Goal: Information Seeking & Learning: Compare options

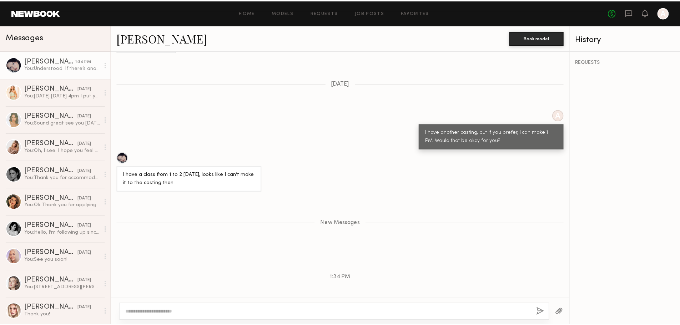
scroll to position [813, 0]
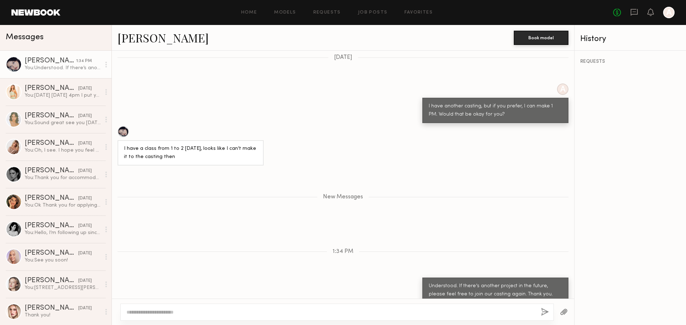
click at [296, 93] on div "A I have another casting, but if you prefer, I can make 1 PM. Would that be oka…" at bounding box center [343, 104] width 462 height 40
click at [381, 12] on link "Job Posts" at bounding box center [373, 12] width 30 height 5
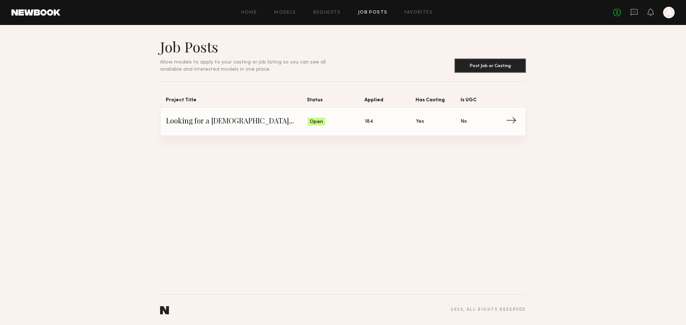
click at [370, 121] on span "184" at bounding box center [369, 122] width 8 height 8
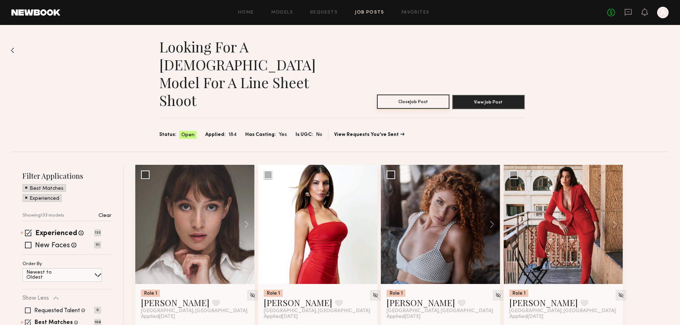
click at [423, 95] on button "Close Job Post" at bounding box center [413, 102] width 73 height 14
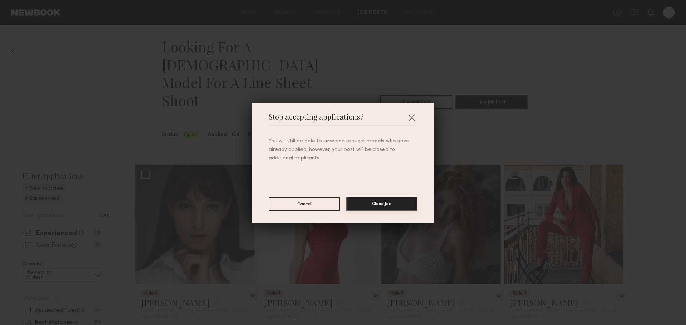
click at [403, 201] on button "Close Job" at bounding box center [381, 204] width 71 height 14
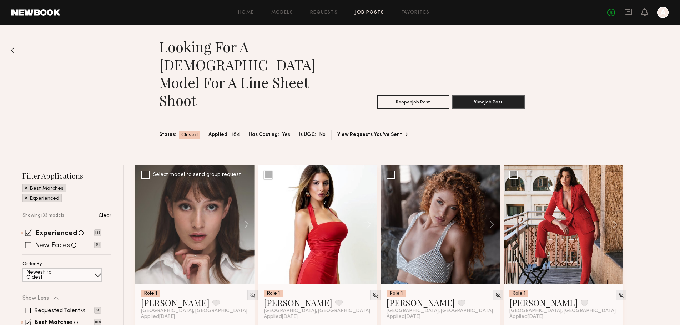
click at [218, 186] on div at bounding box center [194, 224] width 119 height 119
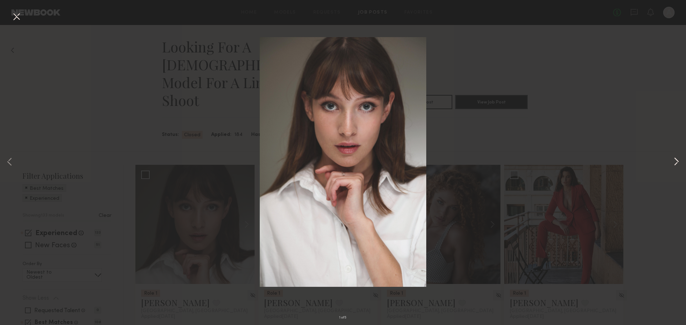
click at [678, 161] on button at bounding box center [676, 163] width 9 height 260
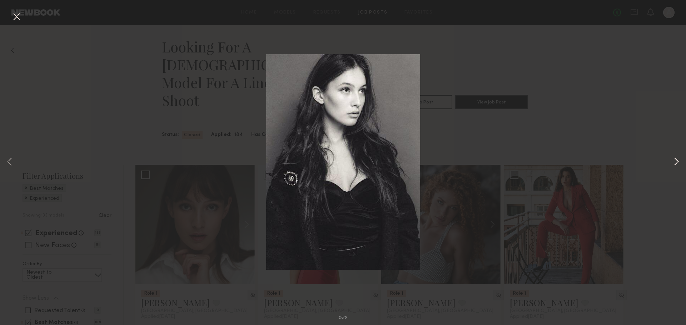
click at [678, 165] on button at bounding box center [676, 163] width 9 height 260
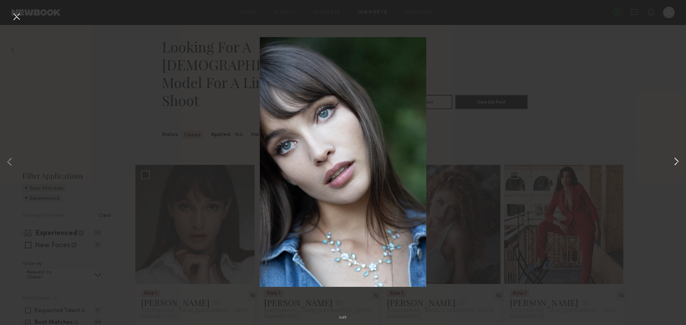
click at [678, 165] on button at bounding box center [676, 163] width 9 height 260
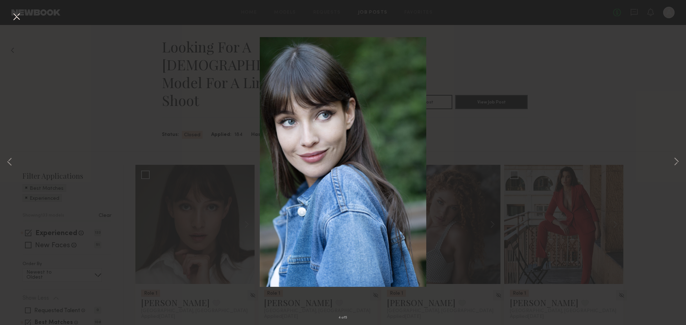
click at [680, 164] on div "4 of 5" at bounding box center [343, 162] width 686 height 325
click at [678, 163] on button at bounding box center [676, 163] width 9 height 260
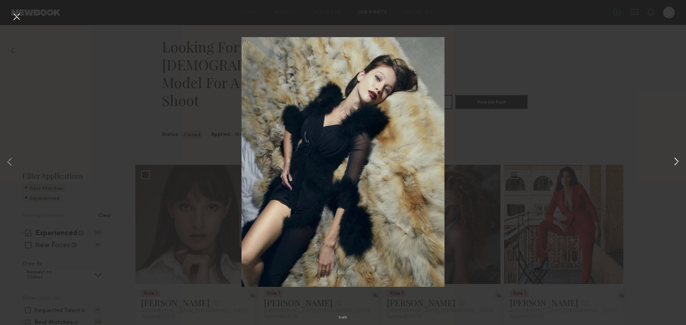
click at [678, 163] on button at bounding box center [676, 163] width 9 height 260
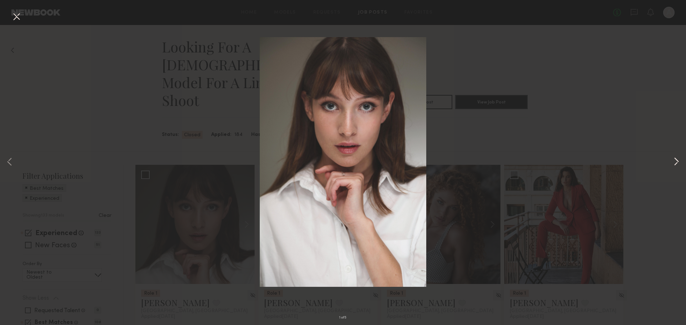
click at [678, 163] on button at bounding box center [676, 163] width 9 height 260
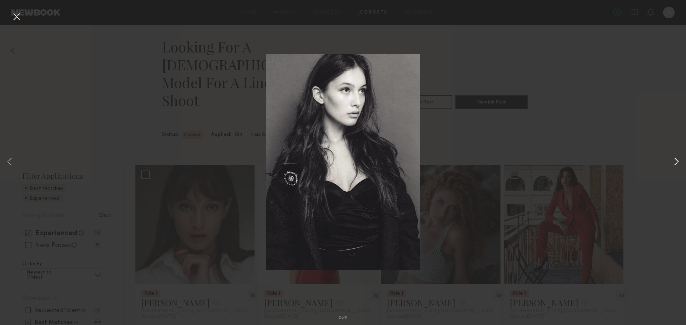
click at [678, 163] on button at bounding box center [676, 163] width 9 height 260
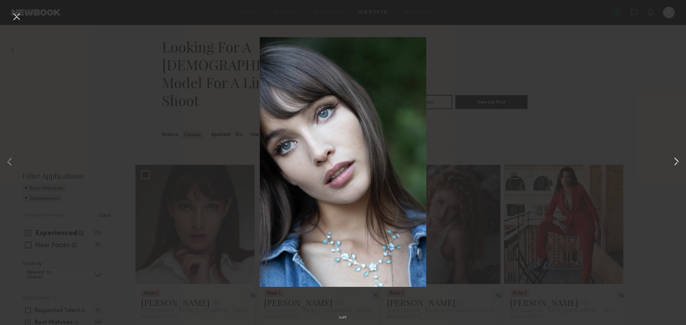
click at [678, 163] on button at bounding box center [676, 163] width 9 height 260
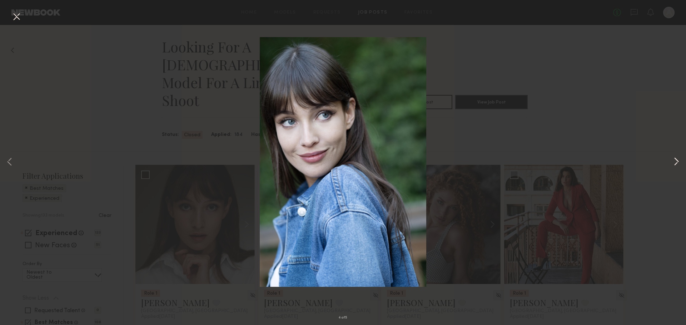
click at [678, 163] on button at bounding box center [676, 163] width 9 height 260
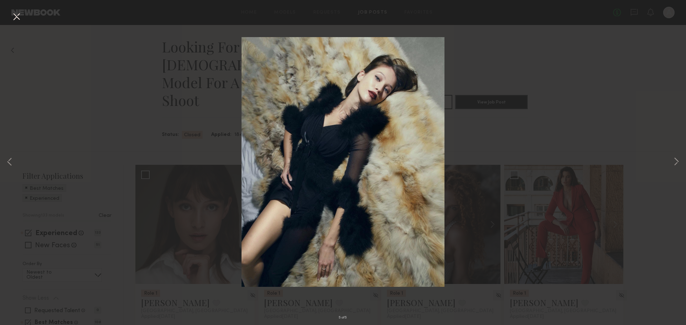
click at [653, 107] on div "5 of 5" at bounding box center [343, 162] width 686 height 325
click at [18, 15] on button at bounding box center [16, 17] width 11 height 13
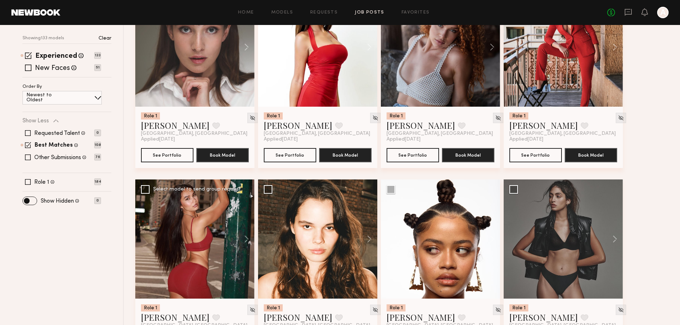
scroll to position [48, 0]
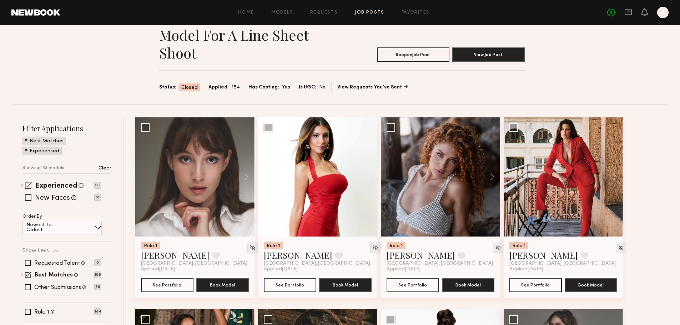
click at [29, 182] on span at bounding box center [28, 185] width 7 height 7
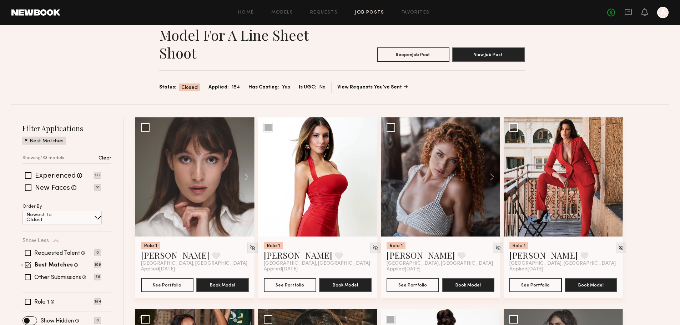
click at [26, 173] on div "Experienced Talent we've deemed to have ample paid, professional modeling exper…" at bounding box center [67, 185] width 89 height 25
click at [33, 185] on div "New Faces Talent we've deemed to be in the early stages of their professional c…" at bounding box center [62, 188] width 79 height 6
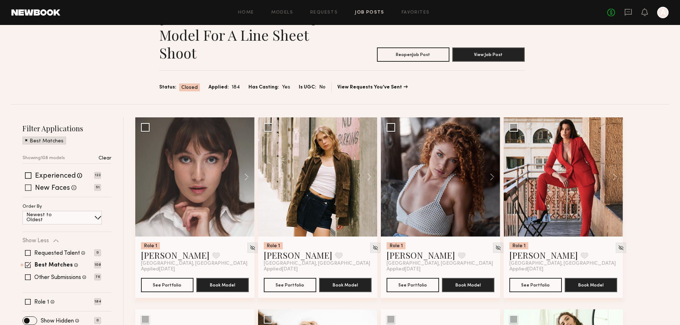
click at [30, 185] on span at bounding box center [28, 188] width 6 height 6
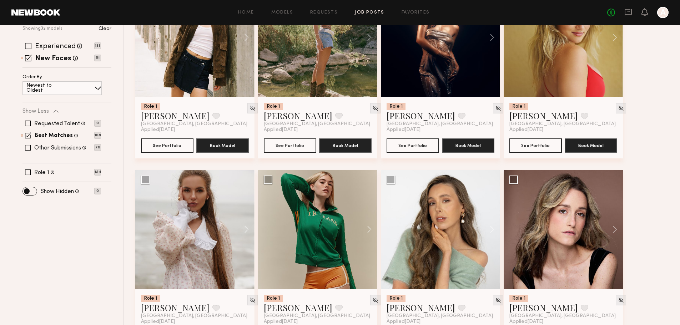
scroll to position [190, 0]
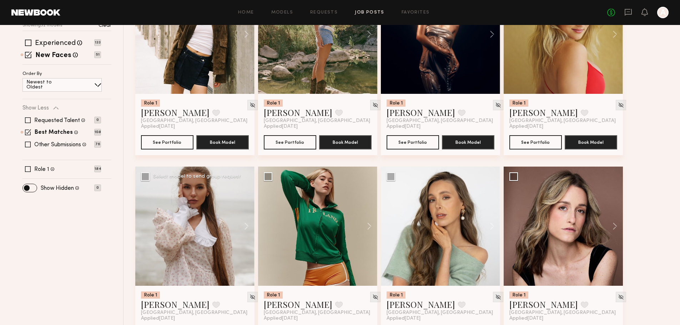
click at [200, 216] on div at bounding box center [194, 226] width 119 height 119
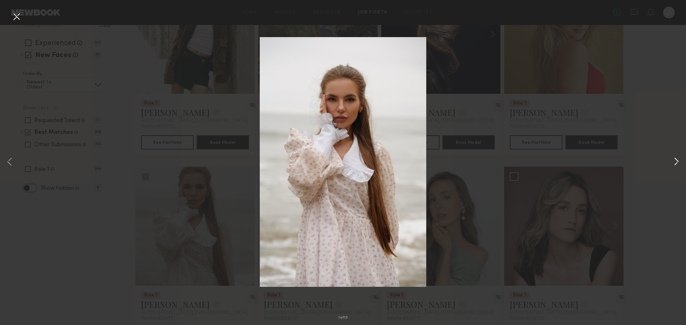
click at [675, 162] on button at bounding box center [676, 163] width 9 height 260
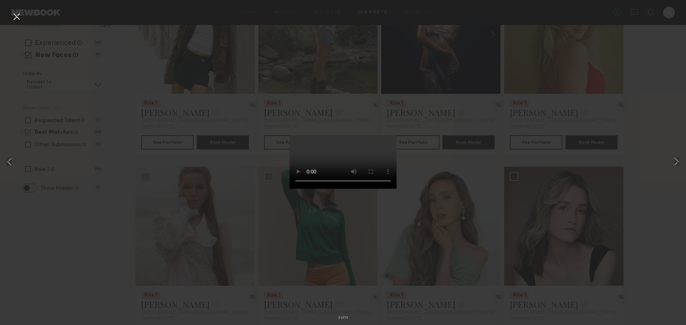
click at [655, 175] on div "2 of 13" at bounding box center [343, 162] width 686 height 325
click at [19, 20] on button at bounding box center [16, 17] width 11 height 13
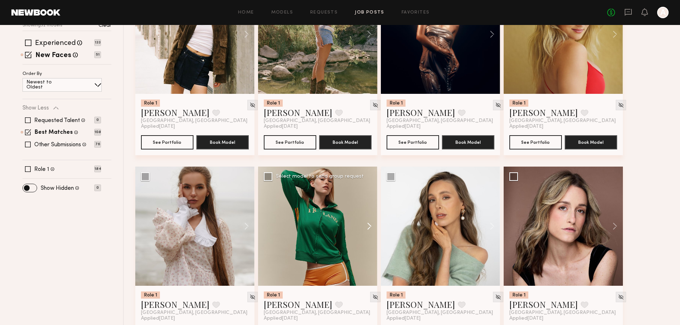
click at [370, 192] on button at bounding box center [366, 226] width 23 height 119
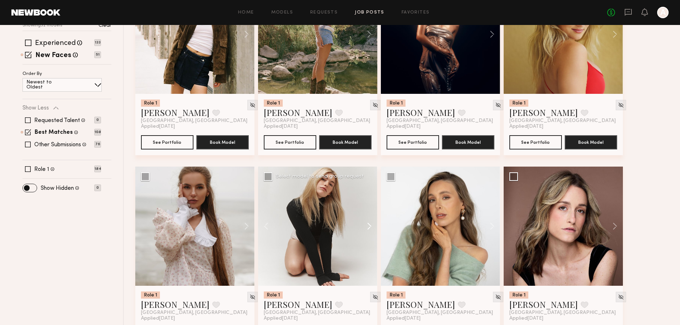
click at [370, 192] on button at bounding box center [366, 226] width 23 height 119
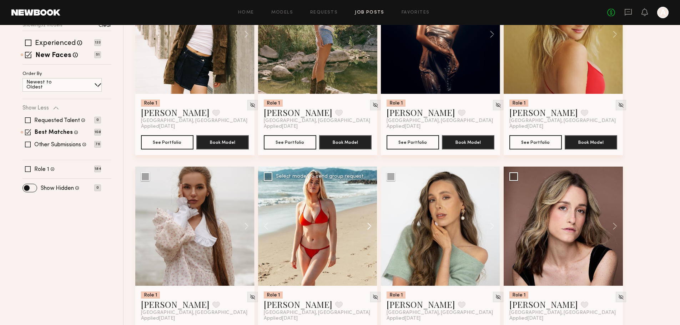
click at [370, 192] on button at bounding box center [366, 226] width 23 height 119
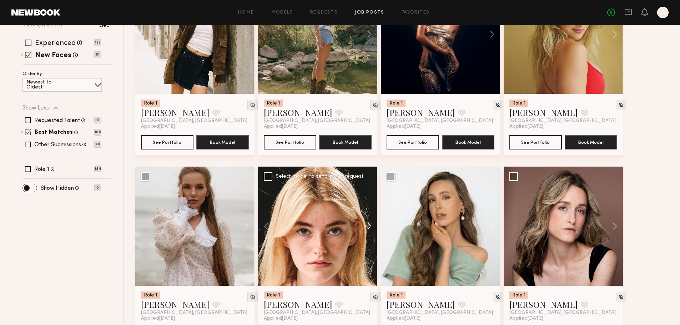
click at [370, 192] on button at bounding box center [366, 226] width 23 height 119
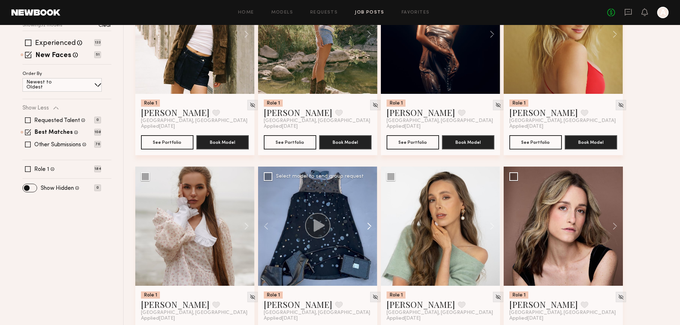
click at [370, 192] on button at bounding box center [366, 226] width 23 height 119
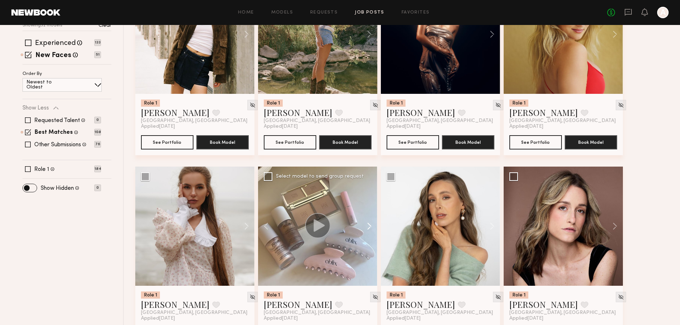
click at [370, 192] on button at bounding box center [366, 226] width 23 height 119
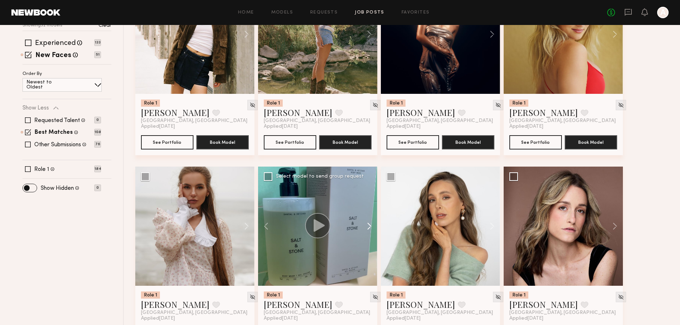
click at [370, 192] on button at bounding box center [366, 226] width 23 height 119
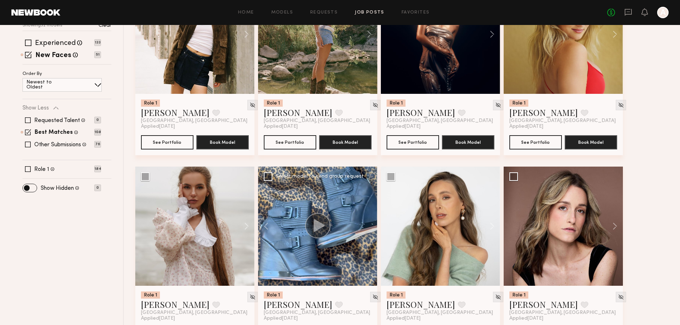
click at [370, 192] on div at bounding box center [317, 226] width 119 height 119
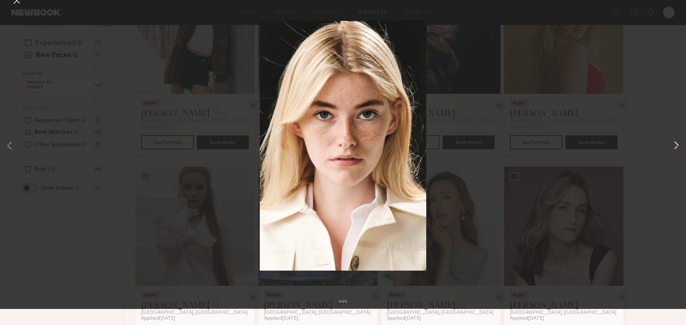
click at [675, 161] on button at bounding box center [676, 163] width 9 height 260
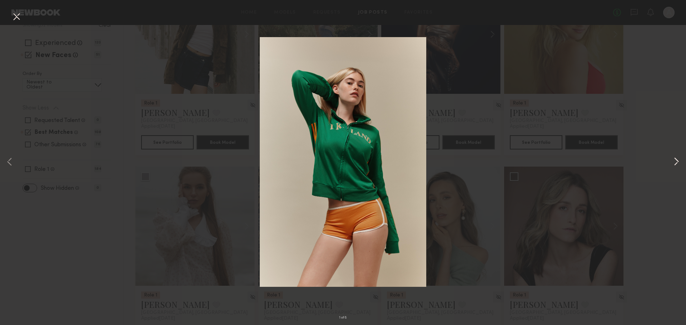
click at [677, 161] on button at bounding box center [676, 163] width 9 height 260
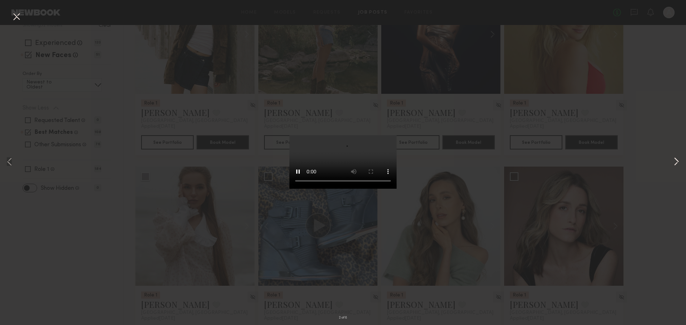
click at [677, 161] on button at bounding box center [676, 163] width 9 height 260
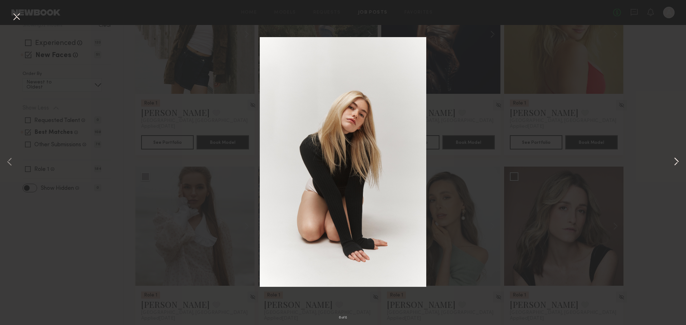
click at [677, 161] on button at bounding box center [676, 163] width 9 height 260
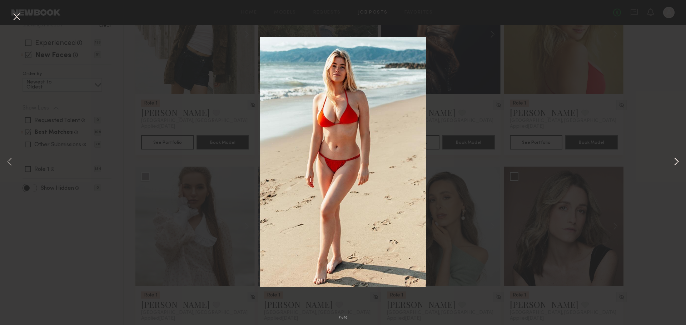
click at [678, 161] on button at bounding box center [676, 163] width 9 height 260
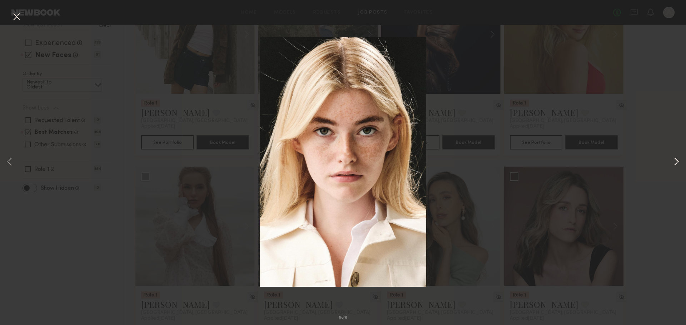
click at [678, 161] on button at bounding box center [676, 163] width 9 height 260
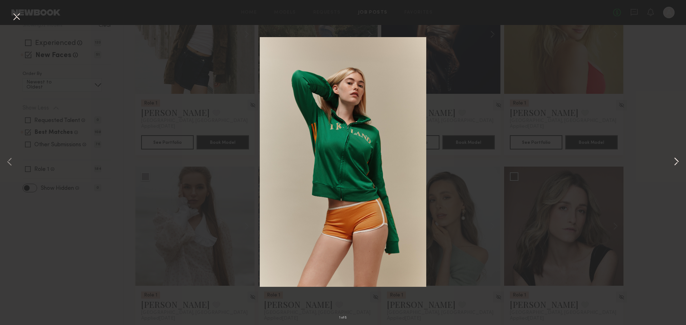
click at [678, 161] on button at bounding box center [676, 163] width 9 height 260
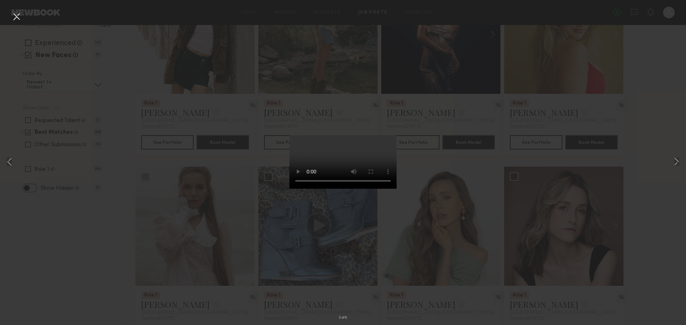
click at [658, 144] on div "2 of 8" at bounding box center [343, 162] width 686 height 325
click at [14, 18] on button at bounding box center [16, 17] width 11 height 13
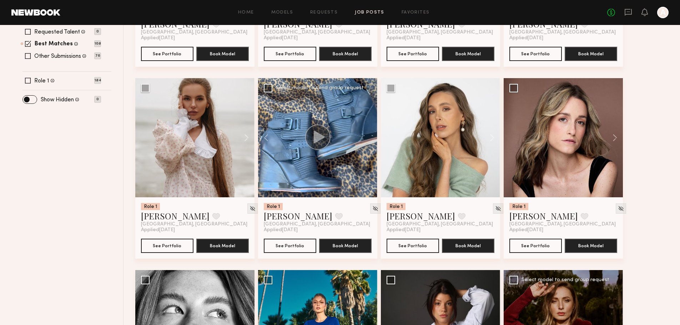
scroll to position [381, 0]
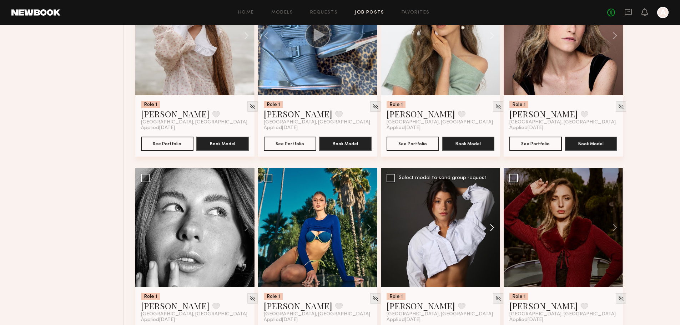
click at [492, 194] on button at bounding box center [489, 227] width 23 height 119
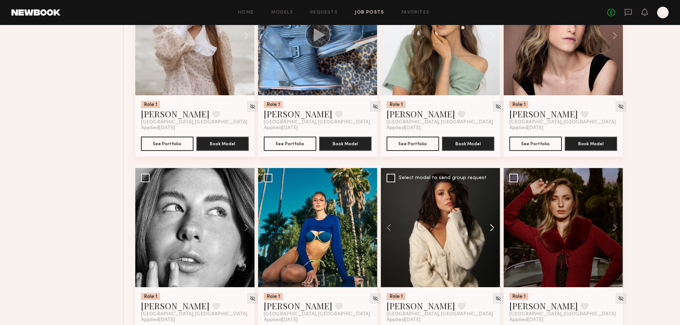
click at [492, 194] on button at bounding box center [489, 227] width 23 height 119
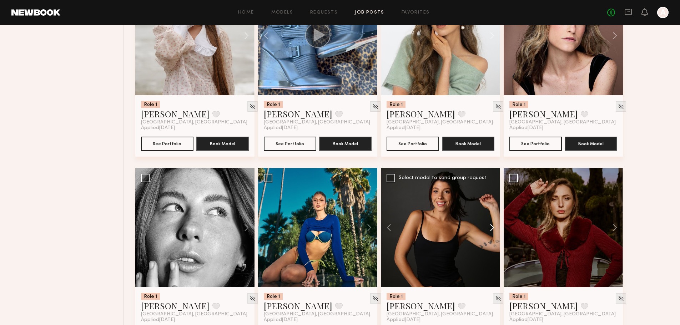
click at [492, 194] on button at bounding box center [489, 227] width 23 height 119
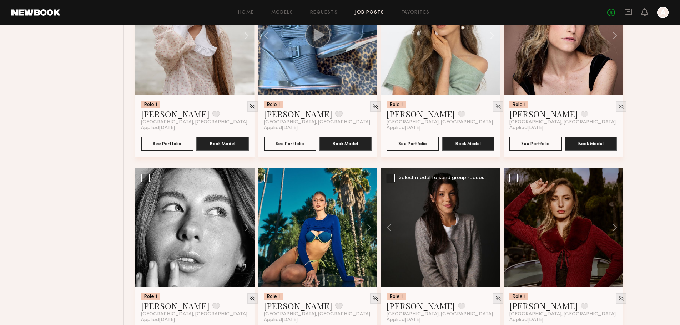
click at [492, 194] on div at bounding box center [440, 227] width 119 height 119
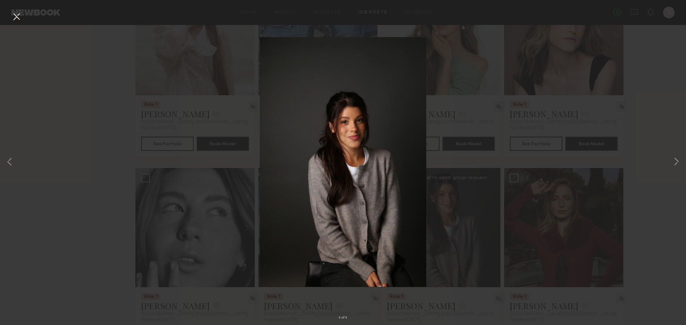
click at [20, 17] on button at bounding box center [16, 17] width 11 height 13
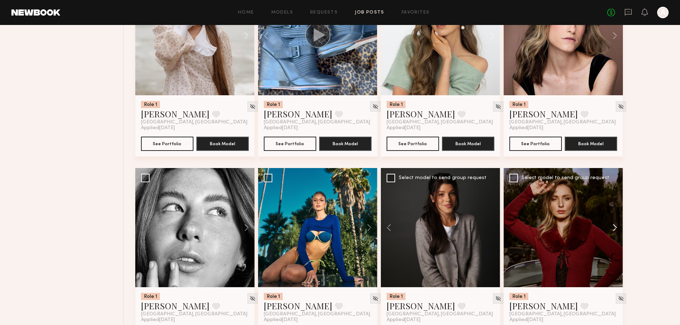
click at [614, 193] on button at bounding box center [611, 227] width 23 height 119
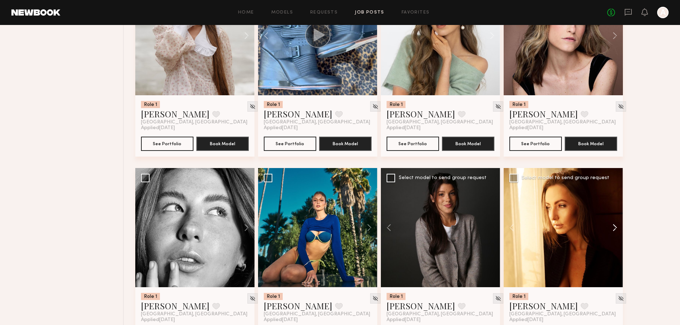
click at [615, 193] on button at bounding box center [611, 227] width 23 height 119
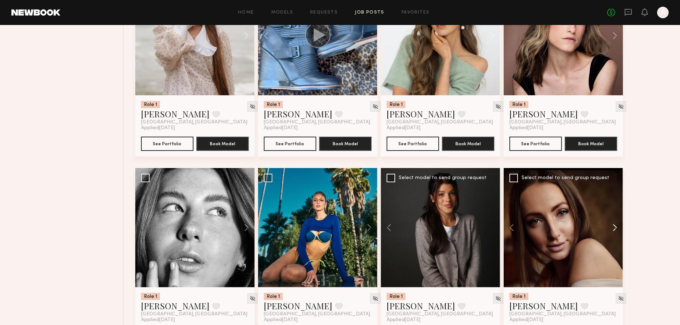
click at [615, 193] on button at bounding box center [611, 227] width 23 height 119
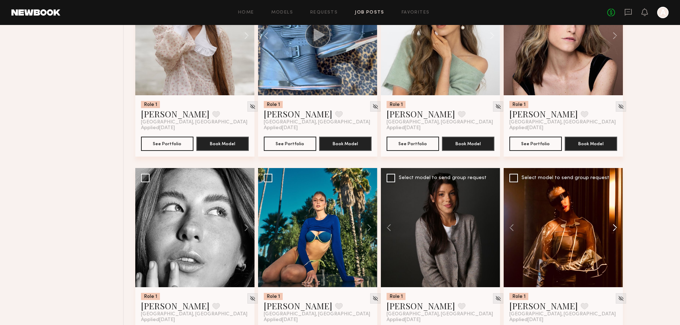
click at [615, 193] on button at bounding box center [611, 227] width 23 height 119
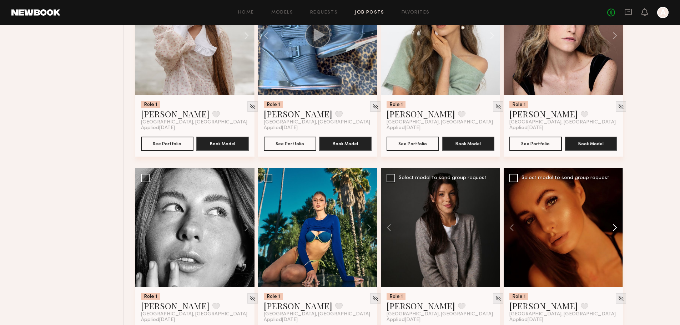
click at [615, 193] on button at bounding box center [611, 227] width 23 height 119
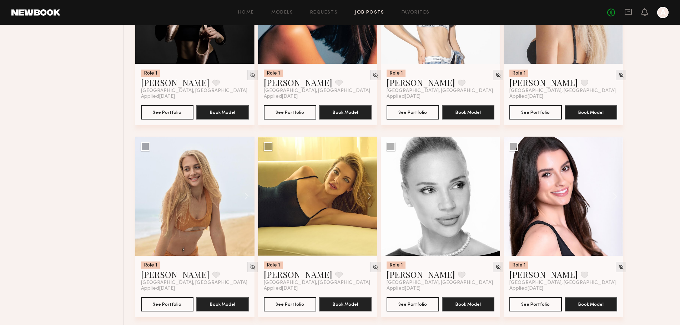
scroll to position [810, 0]
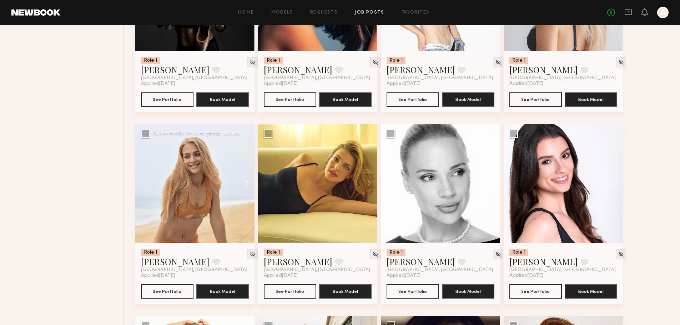
click at [248, 149] on button at bounding box center [243, 183] width 23 height 119
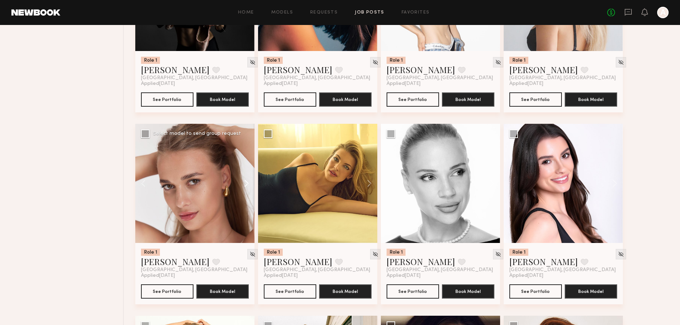
click at [248, 149] on button at bounding box center [243, 183] width 23 height 119
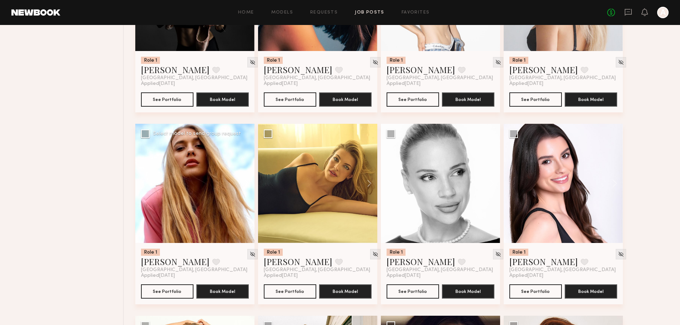
click at [248, 149] on button at bounding box center [243, 183] width 23 height 119
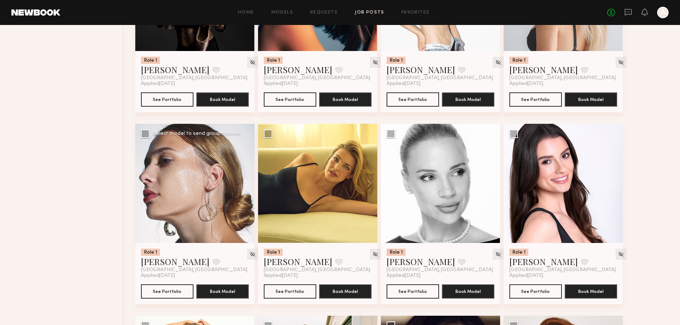
click at [248, 149] on button at bounding box center [243, 183] width 23 height 119
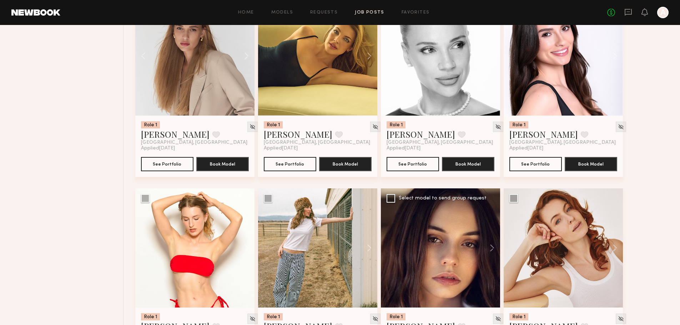
scroll to position [953, 0]
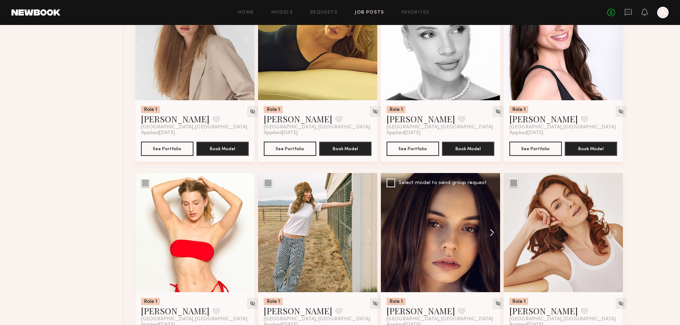
click at [494, 198] on button at bounding box center [489, 232] width 23 height 119
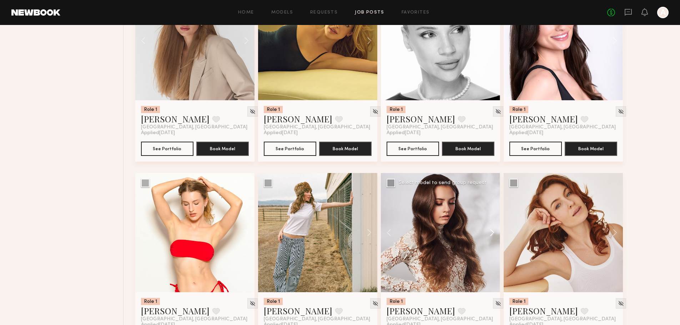
click at [494, 198] on button at bounding box center [489, 232] width 23 height 119
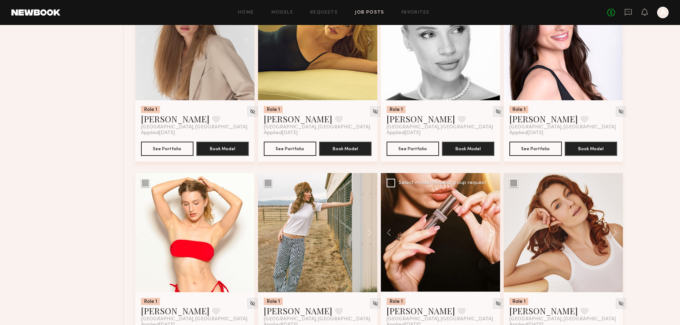
click at [494, 198] on button at bounding box center [489, 232] width 23 height 119
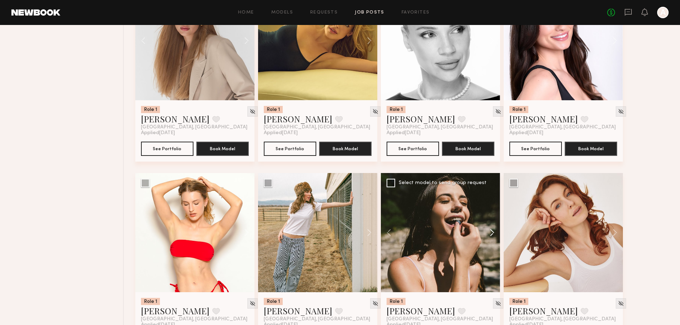
click at [494, 198] on button at bounding box center [489, 232] width 23 height 119
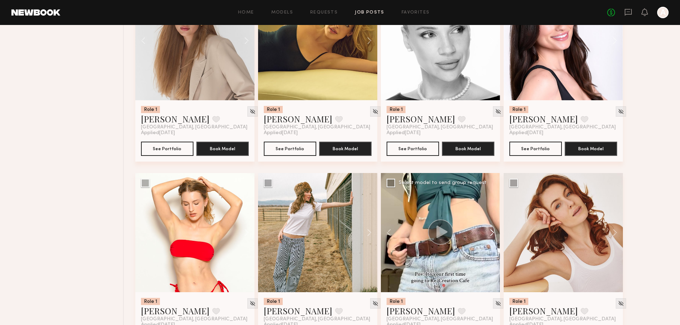
click at [494, 198] on button at bounding box center [489, 232] width 23 height 119
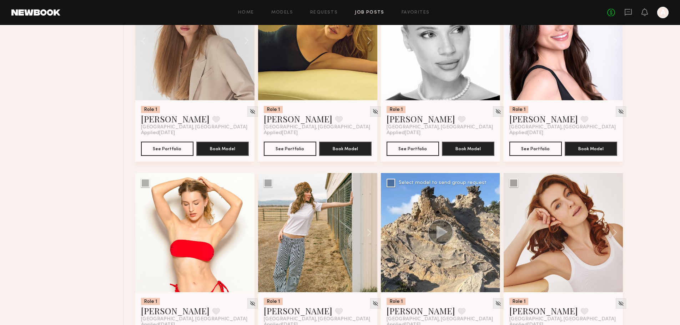
click at [494, 198] on button at bounding box center [489, 232] width 23 height 119
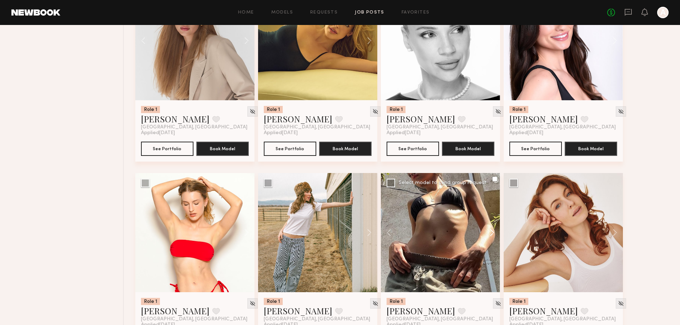
click at [494, 198] on button at bounding box center [489, 232] width 23 height 119
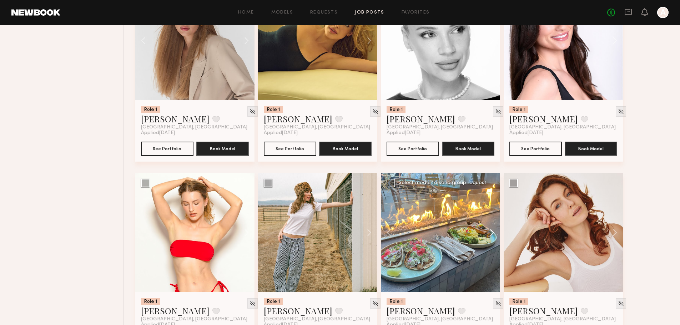
click at [494, 198] on button at bounding box center [489, 232] width 23 height 119
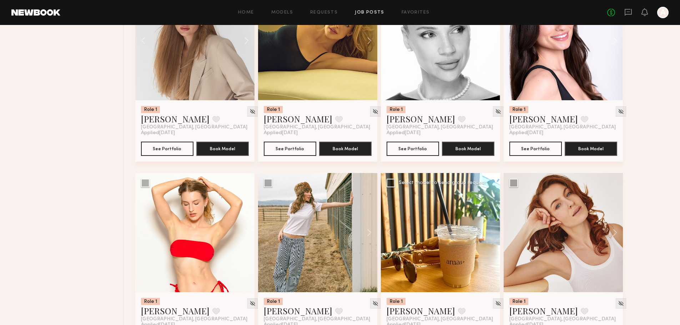
click at [494, 198] on div at bounding box center [440, 232] width 119 height 119
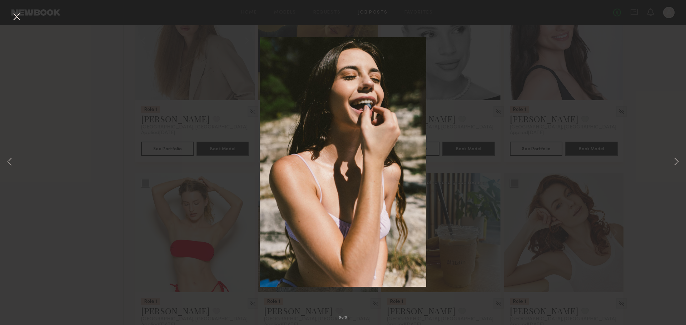
click at [14, 20] on button at bounding box center [16, 17] width 11 height 13
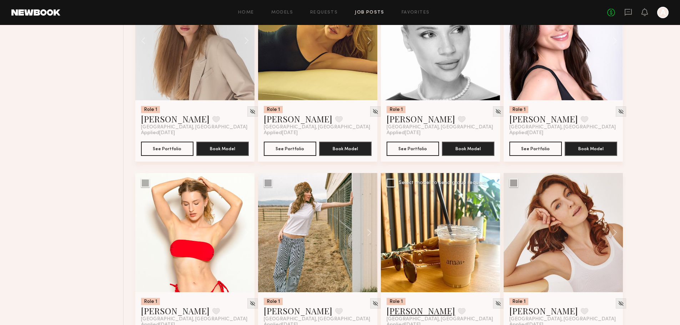
click at [411, 305] on link "Gabrielle T." at bounding box center [421, 310] width 69 height 11
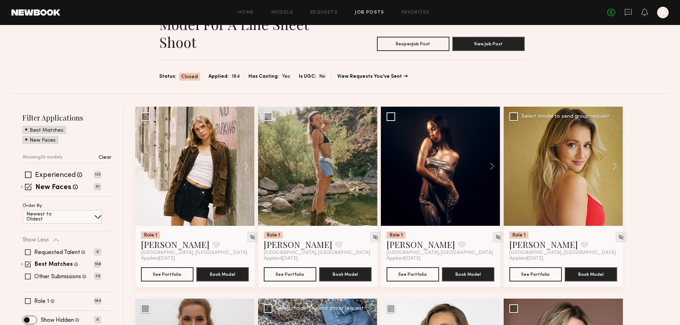
scroll to position [48, 0]
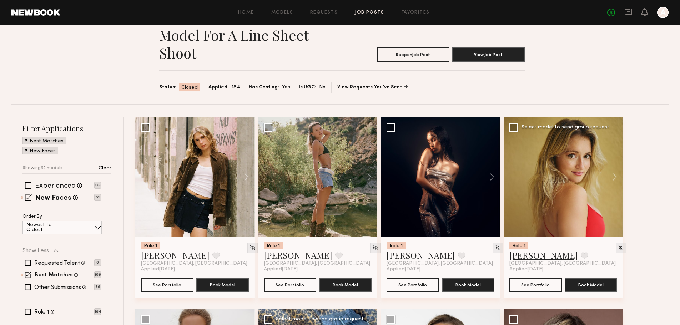
click at [541, 250] on link "Leighton H." at bounding box center [544, 255] width 69 height 11
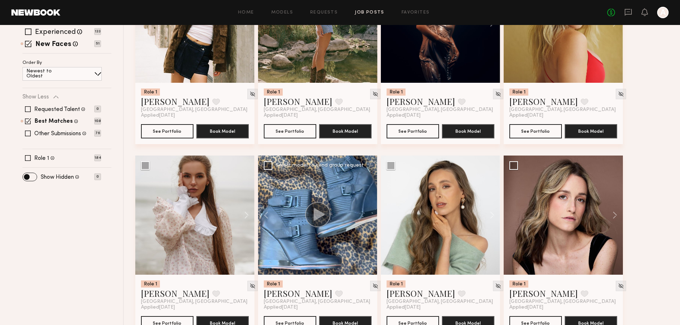
scroll to position [238, 0]
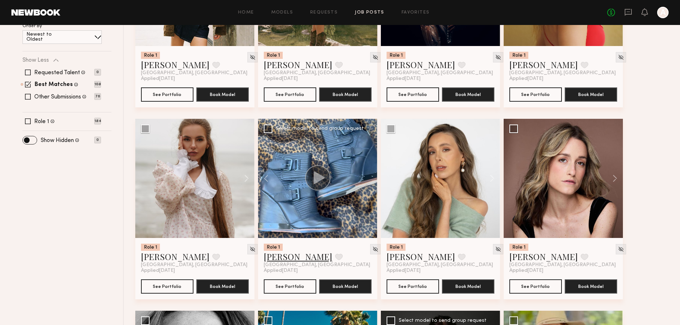
click at [282, 251] on link "Carlie W." at bounding box center [298, 256] width 69 height 11
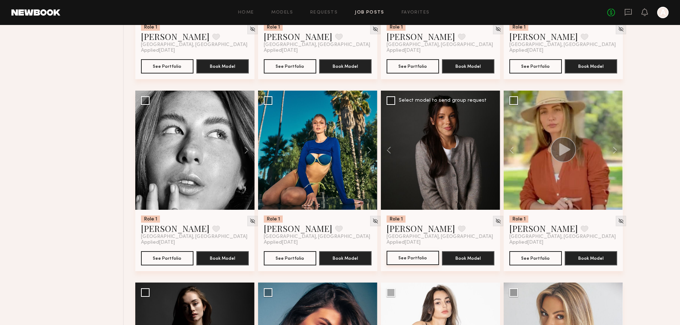
scroll to position [476, 0]
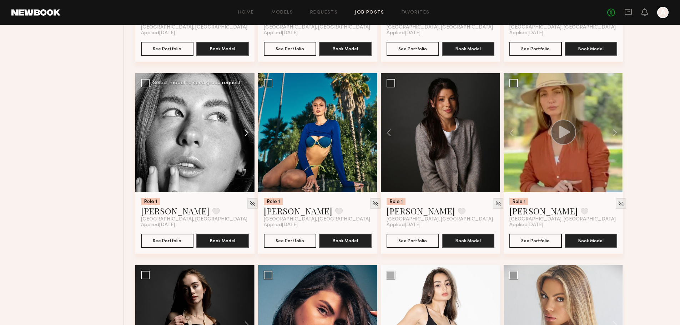
click at [248, 94] on button at bounding box center [243, 132] width 23 height 119
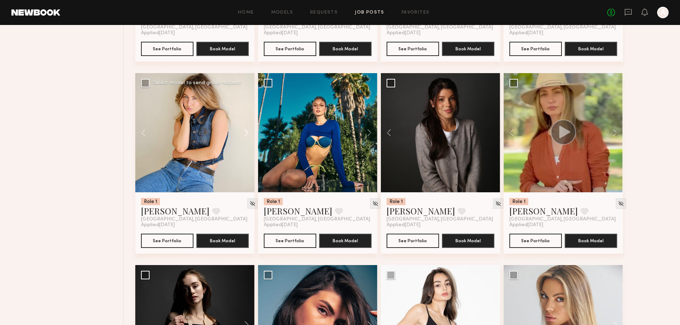
click at [248, 96] on button at bounding box center [243, 132] width 23 height 119
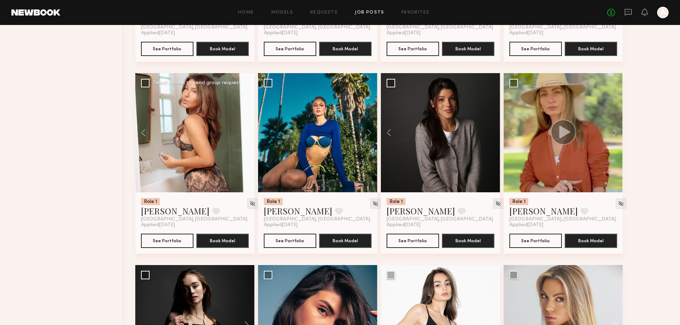
click at [248, 96] on button at bounding box center [243, 132] width 23 height 119
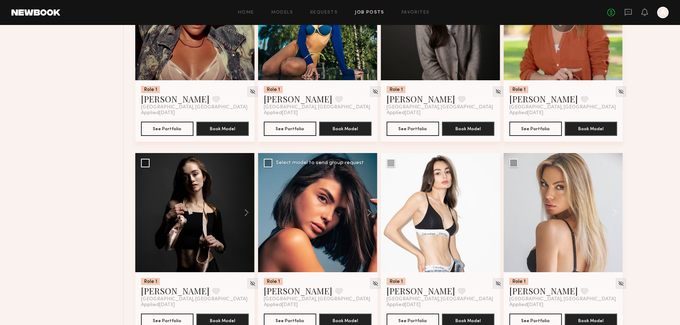
scroll to position [619, 0]
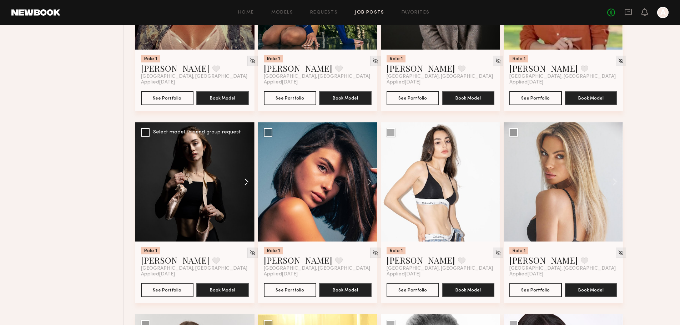
click at [246, 145] on button at bounding box center [243, 182] width 23 height 119
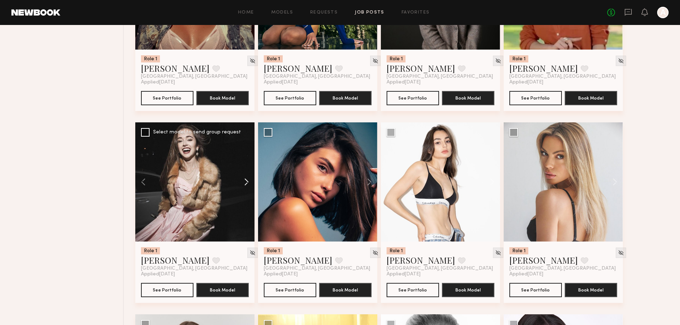
click at [246, 145] on button at bounding box center [243, 182] width 23 height 119
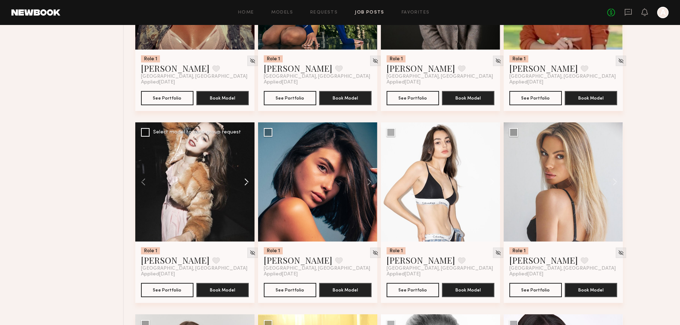
click at [246, 145] on button at bounding box center [243, 182] width 23 height 119
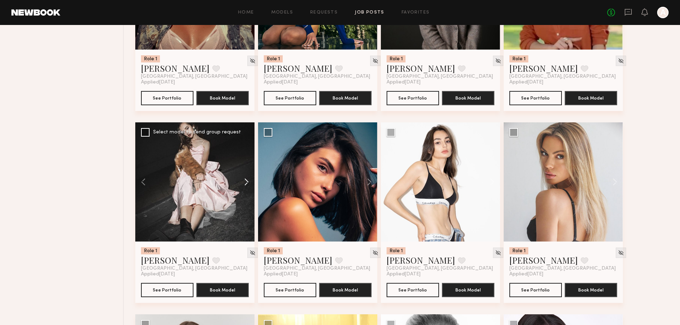
click at [246, 145] on button at bounding box center [243, 182] width 23 height 119
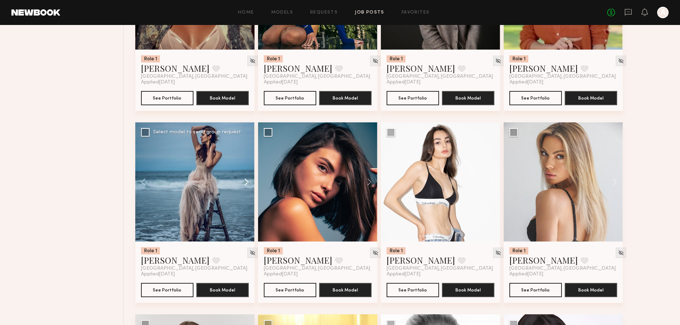
click at [246, 145] on button at bounding box center [243, 182] width 23 height 119
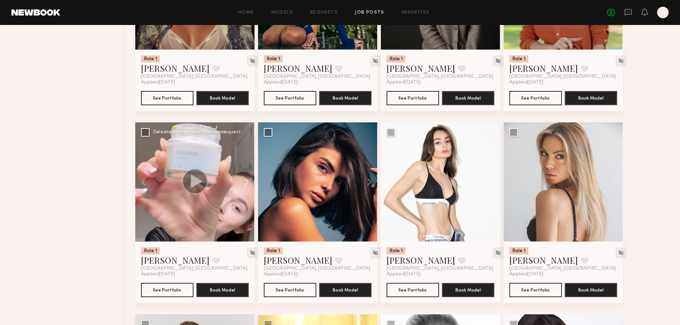
click at [246, 146] on button at bounding box center [243, 182] width 23 height 119
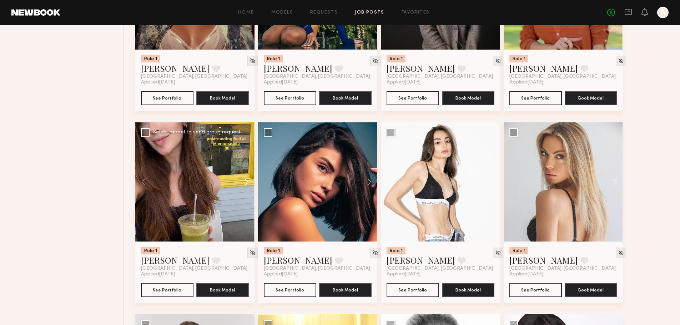
click at [248, 144] on button at bounding box center [243, 182] width 23 height 119
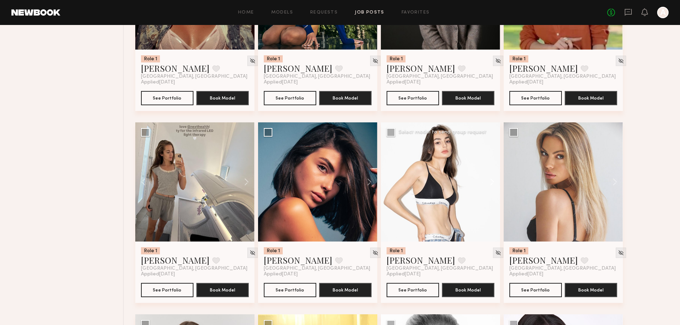
click at [493, 144] on button at bounding box center [489, 182] width 23 height 119
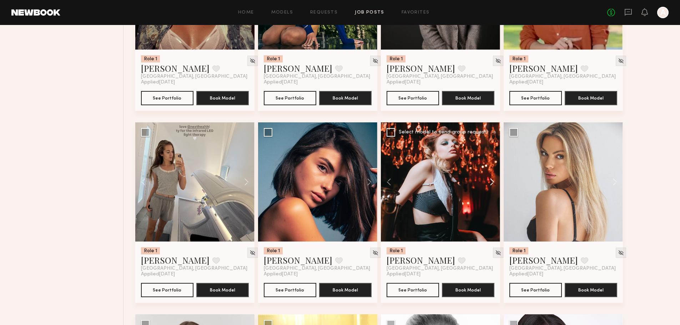
click at [493, 144] on button at bounding box center [489, 182] width 23 height 119
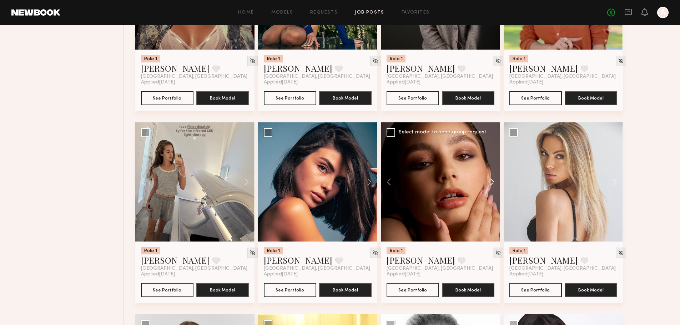
click at [493, 144] on button at bounding box center [489, 182] width 23 height 119
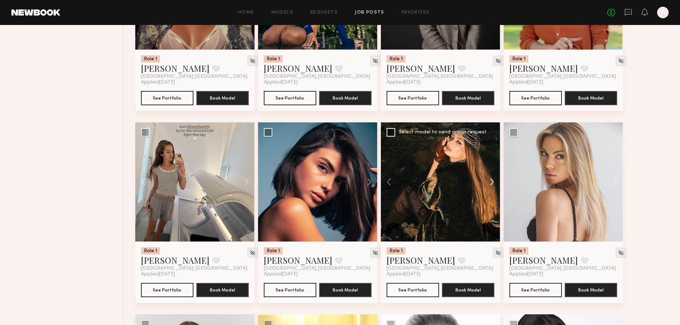
click at [493, 144] on button at bounding box center [489, 182] width 23 height 119
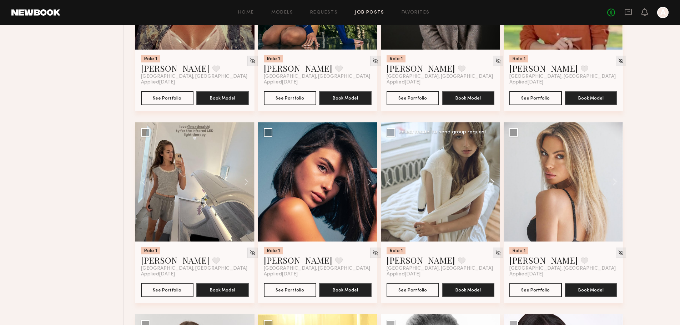
click at [493, 144] on button at bounding box center [489, 182] width 23 height 119
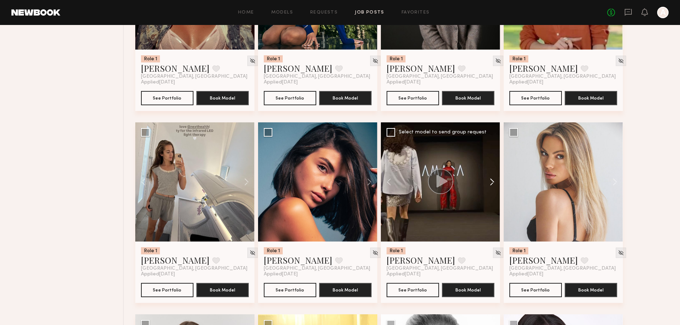
click at [495, 148] on button at bounding box center [489, 182] width 23 height 119
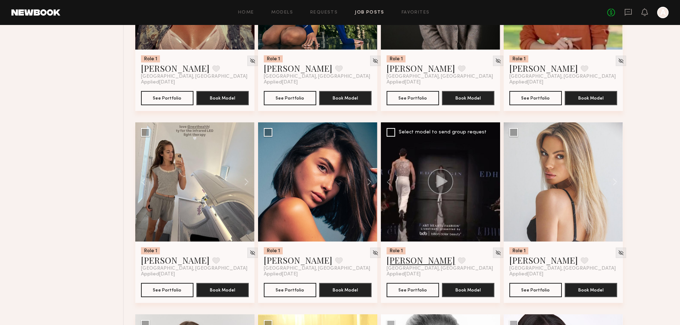
click at [414, 255] on link "Valeriia B." at bounding box center [421, 260] width 69 height 11
click at [617, 145] on button at bounding box center [611, 182] width 23 height 119
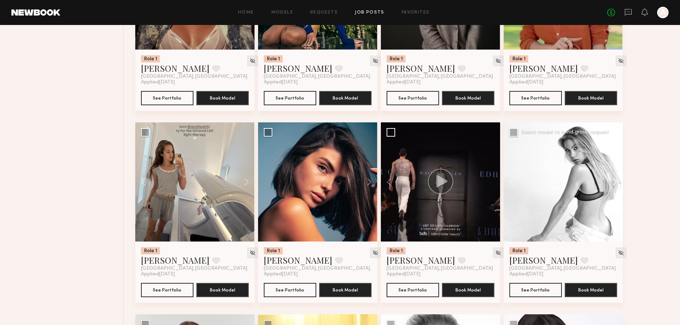
click at [614, 146] on button at bounding box center [611, 182] width 23 height 119
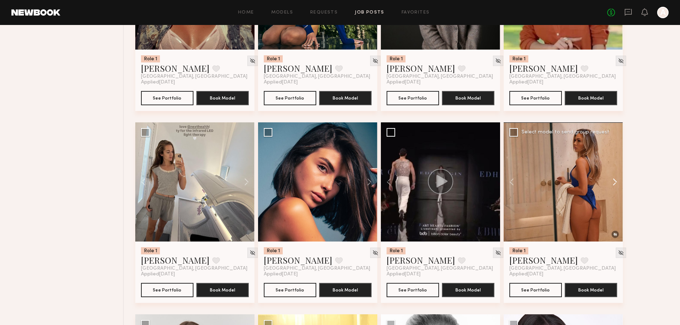
click at [614, 146] on button at bounding box center [611, 182] width 23 height 119
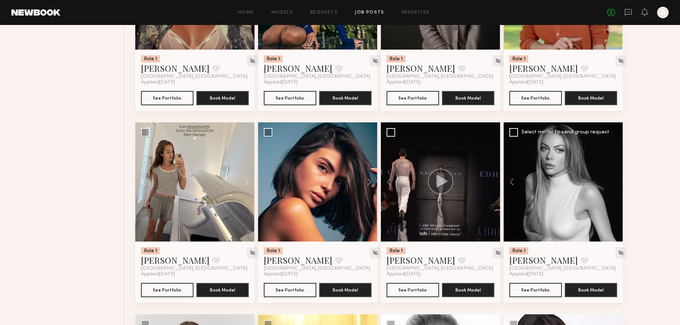
click at [614, 146] on div at bounding box center [563, 182] width 119 height 119
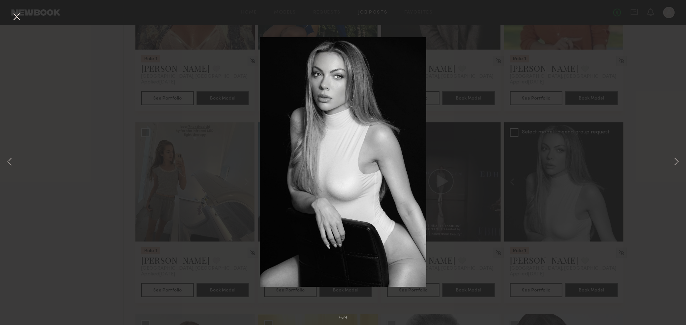
click at [648, 208] on div "4 of 4" at bounding box center [343, 162] width 686 height 325
click at [16, 17] on button at bounding box center [16, 17] width 11 height 13
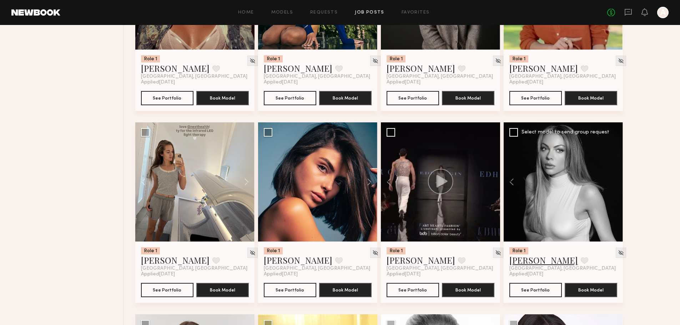
click at [543, 255] on link "Rachelle F." at bounding box center [544, 260] width 69 height 11
click at [248, 143] on button at bounding box center [243, 182] width 23 height 119
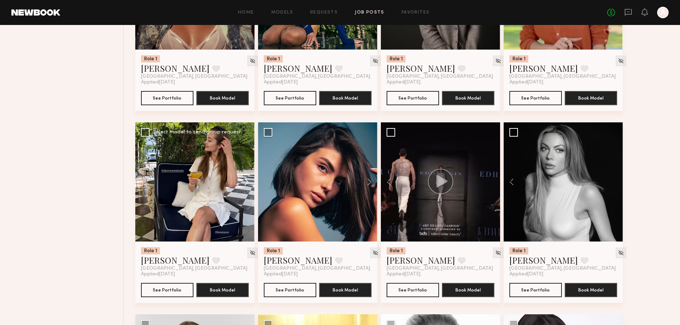
click at [247, 146] on button at bounding box center [243, 182] width 23 height 119
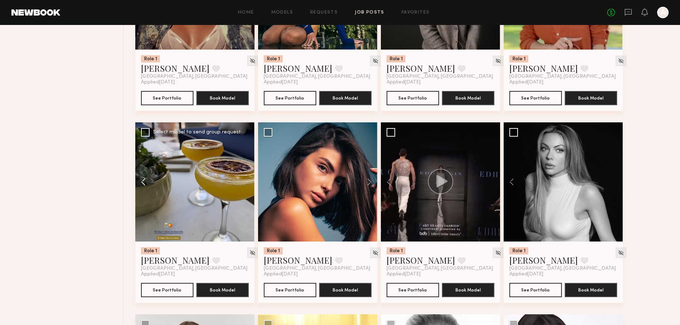
click at [144, 146] on button at bounding box center [146, 182] width 23 height 119
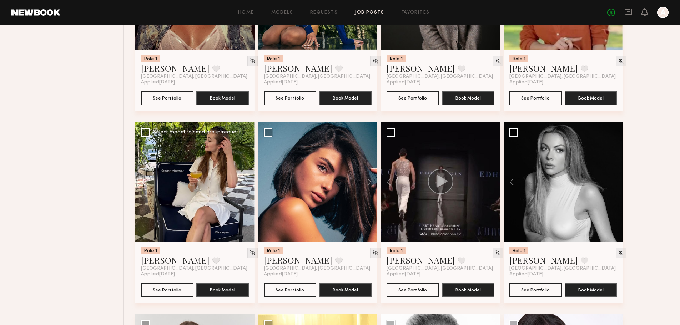
click at [144, 146] on button at bounding box center [146, 182] width 23 height 119
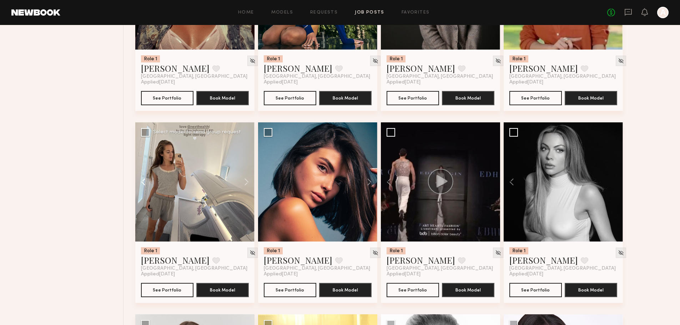
click at [143, 146] on button at bounding box center [146, 182] width 23 height 119
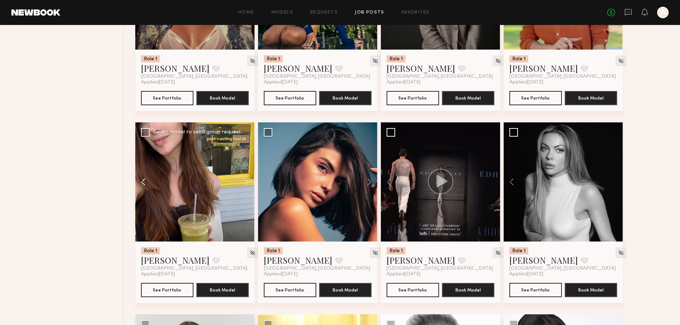
click at [143, 146] on button at bounding box center [146, 182] width 23 height 119
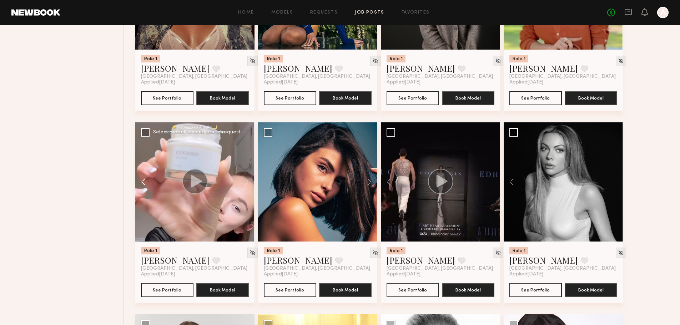
click at [143, 146] on button at bounding box center [146, 182] width 23 height 119
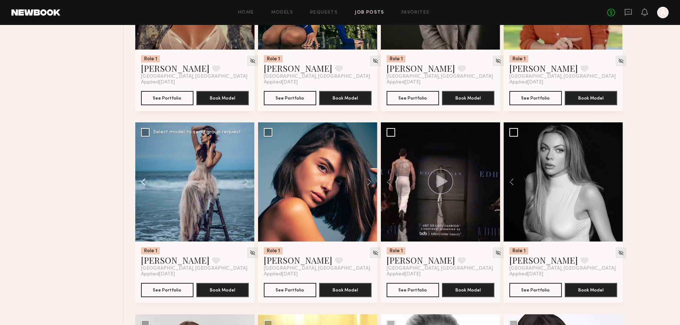
click at [143, 146] on button at bounding box center [146, 182] width 23 height 119
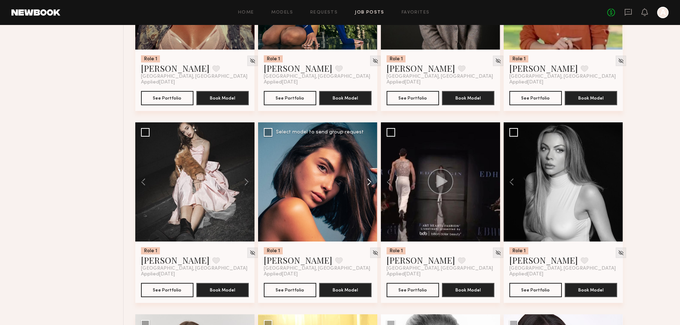
click at [370, 145] on button at bounding box center [366, 182] width 23 height 119
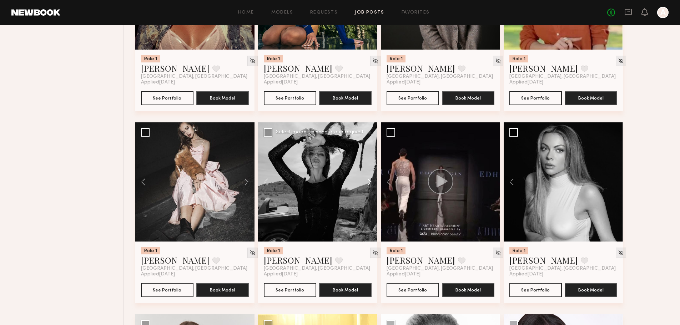
click at [370, 145] on button at bounding box center [366, 182] width 23 height 119
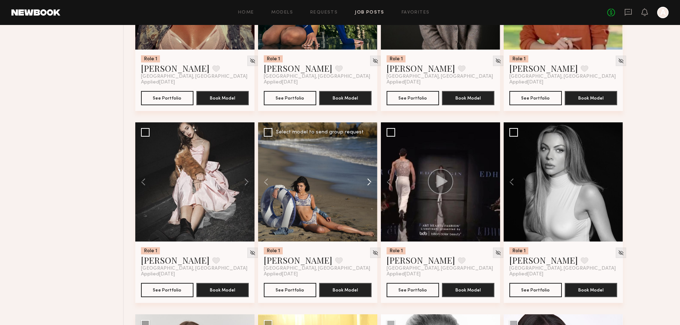
click at [370, 145] on button at bounding box center [366, 182] width 23 height 119
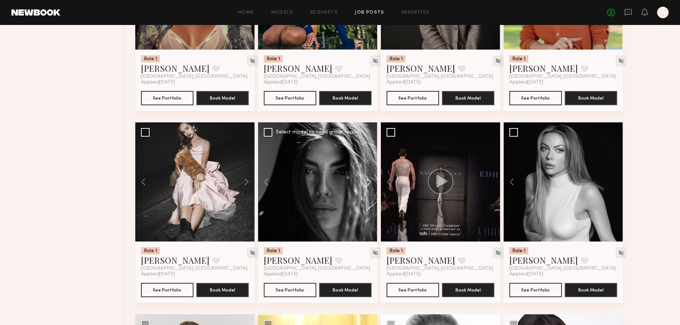
click at [370, 145] on button at bounding box center [366, 182] width 23 height 119
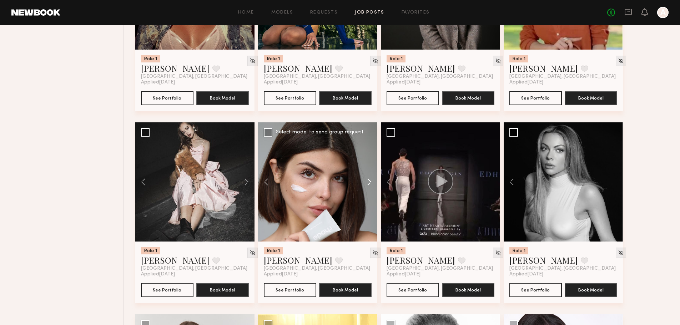
click at [370, 145] on button at bounding box center [366, 182] width 23 height 119
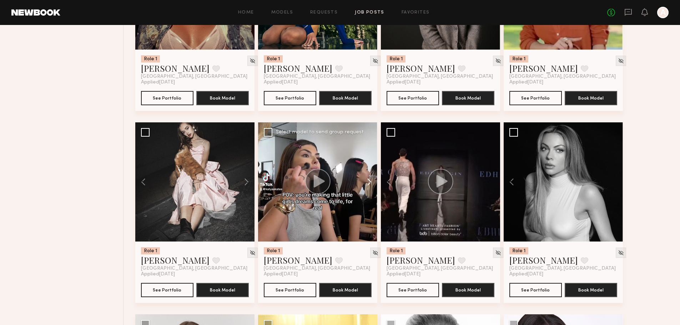
click at [370, 145] on button at bounding box center [366, 182] width 23 height 119
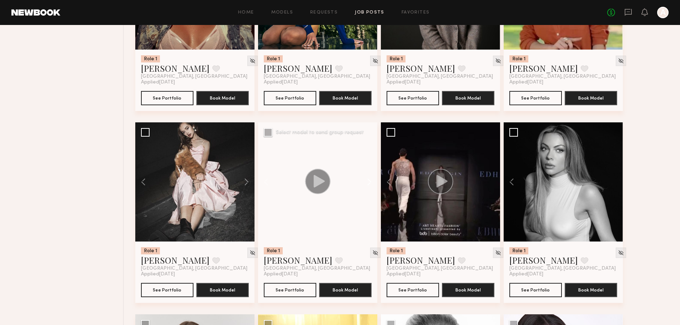
click at [370, 145] on button at bounding box center [366, 182] width 23 height 119
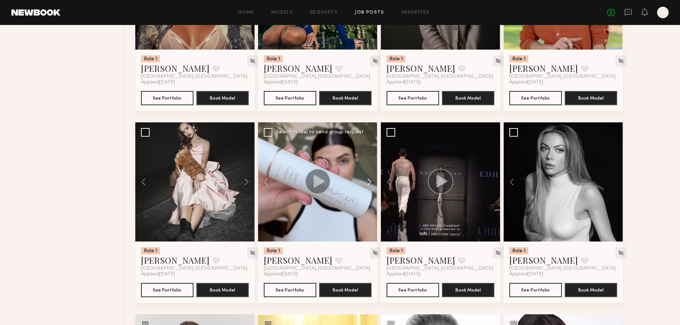
click at [370, 145] on button at bounding box center [366, 182] width 23 height 119
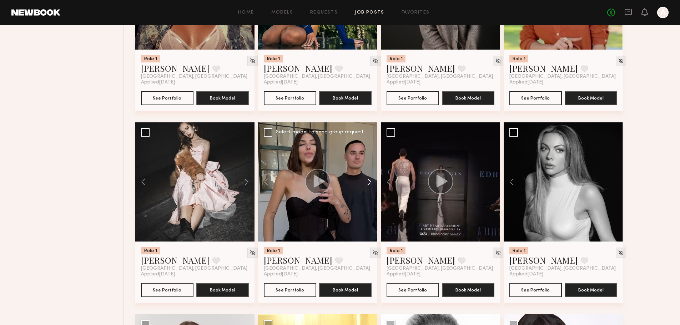
click at [370, 145] on button at bounding box center [366, 182] width 23 height 119
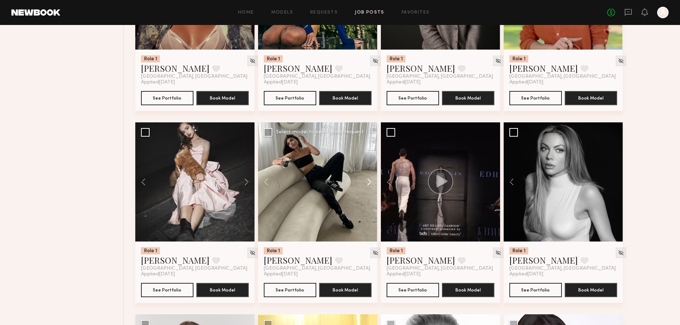
click at [370, 145] on button at bounding box center [366, 182] width 23 height 119
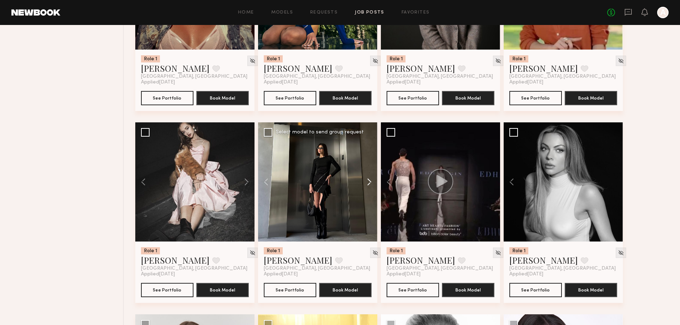
click at [370, 145] on button at bounding box center [366, 182] width 23 height 119
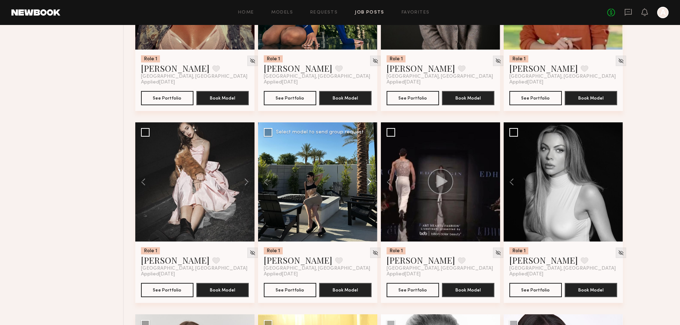
click at [370, 145] on button at bounding box center [366, 182] width 23 height 119
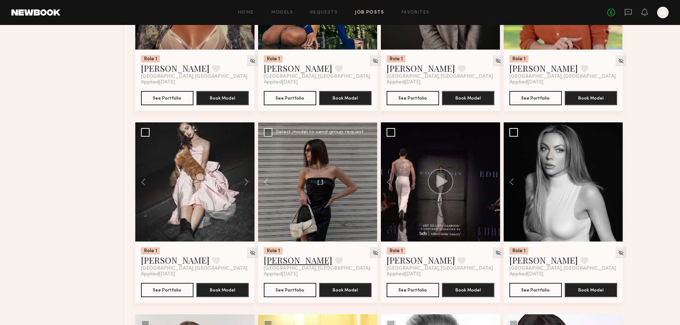
click at [271, 255] on link "Kate A." at bounding box center [298, 260] width 69 height 11
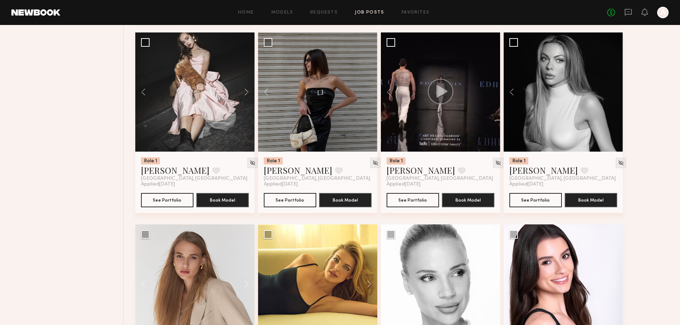
scroll to position [762, 0]
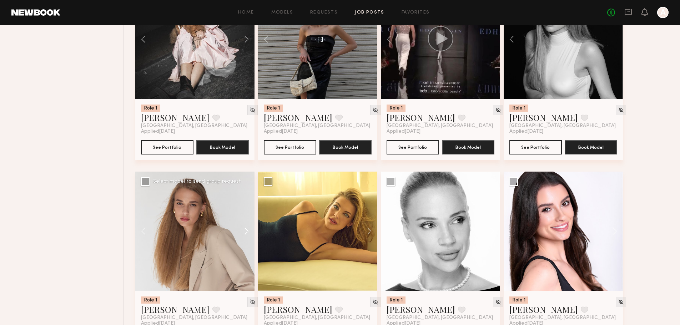
click at [247, 195] on button at bounding box center [243, 231] width 23 height 119
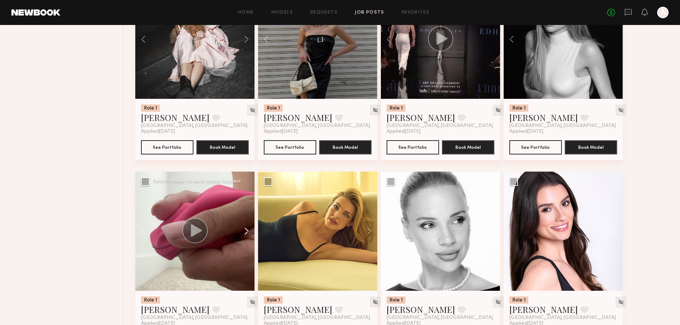
click at [247, 195] on button at bounding box center [243, 231] width 23 height 119
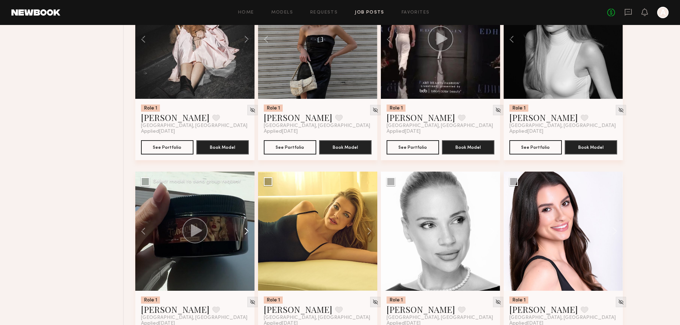
click at [247, 195] on button at bounding box center [243, 231] width 23 height 119
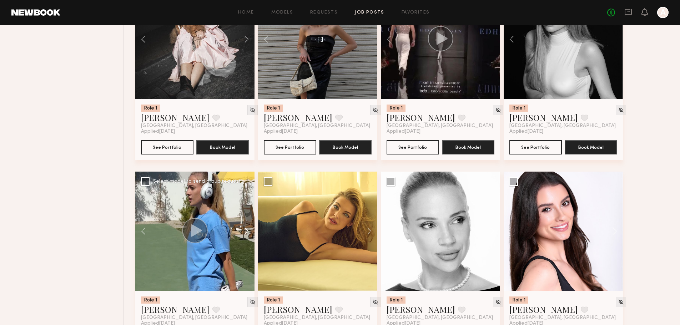
click at [247, 195] on button at bounding box center [243, 231] width 23 height 119
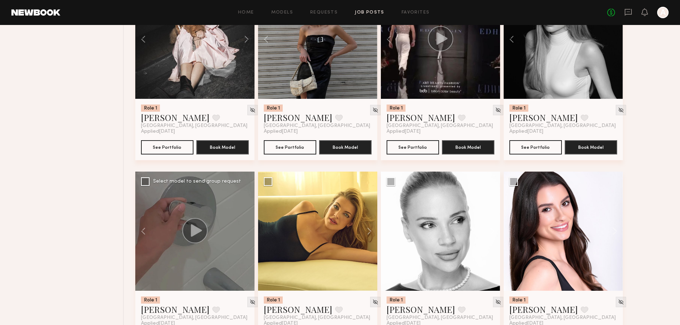
click at [247, 195] on div at bounding box center [194, 231] width 119 height 119
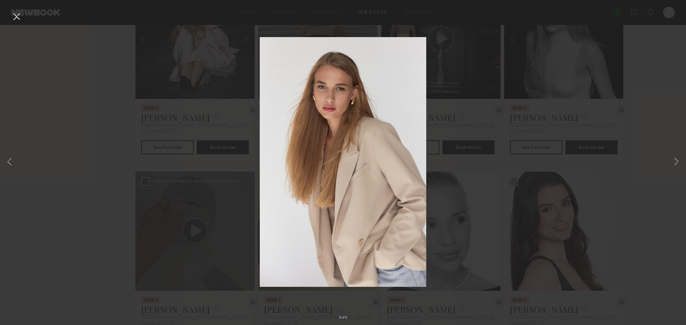
click at [15, 16] on button at bounding box center [16, 17] width 11 height 13
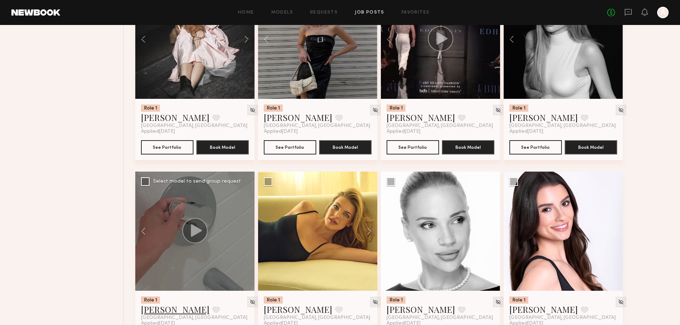
click at [157, 304] on link "Valeriia K." at bounding box center [175, 309] width 69 height 11
click at [371, 194] on button at bounding box center [366, 231] width 23 height 119
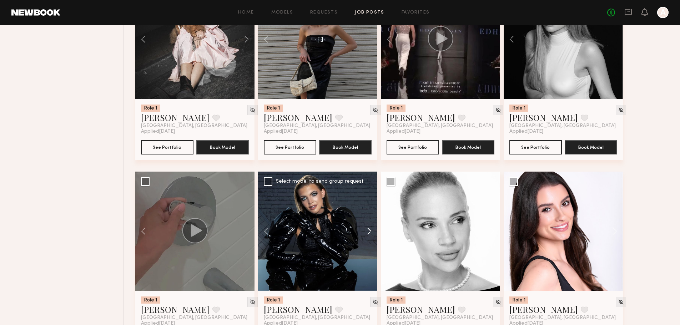
click at [371, 194] on button at bounding box center [366, 231] width 23 height 119
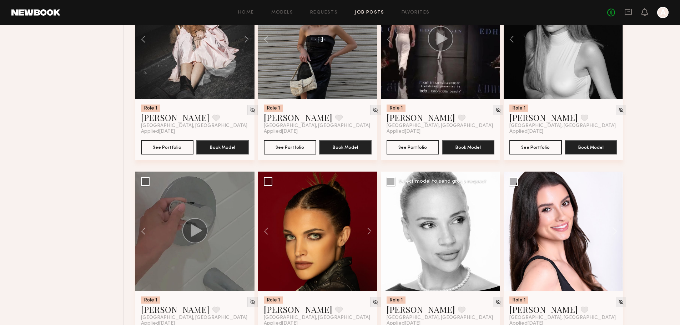
click at [495, 197] on button at bounding box center [489, 231] width 23 height 119
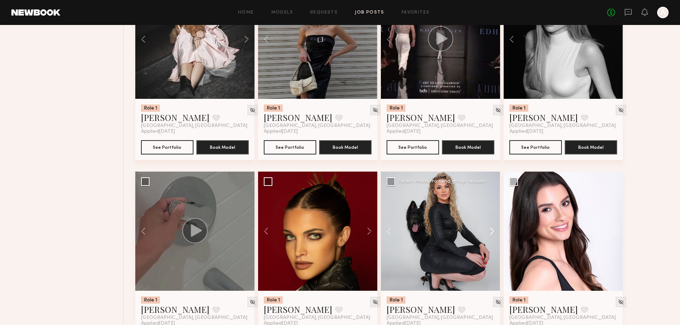
click at [495, 197] on button at bounding box center [489, 231] width 23 height 119
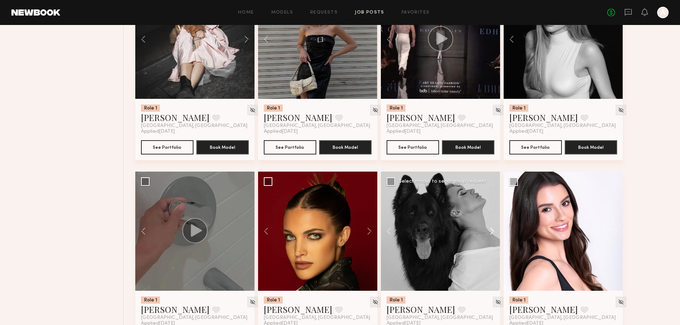
click at [495, 197] on button at bounding box center [489, 231] width 23 height 119
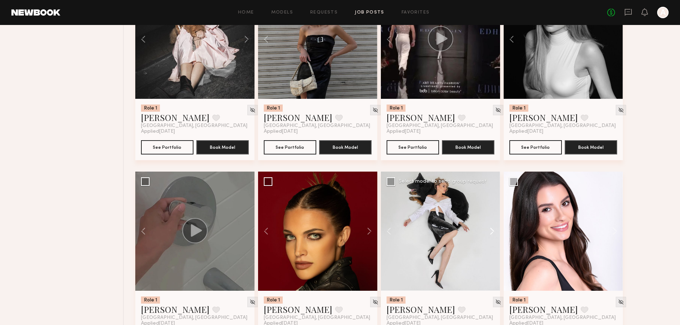
click at [495, 197] on button at bounding box center [489, 231] width 23 height 119
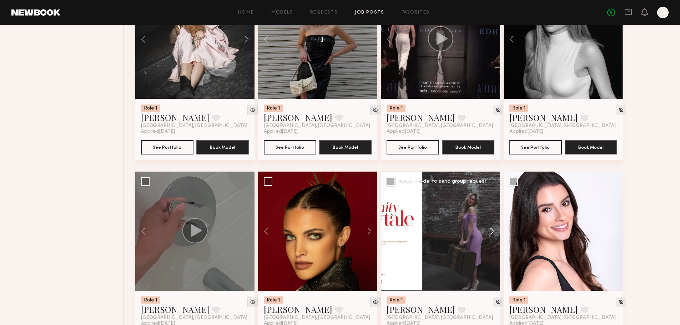
click at [495, 197] on button at bounding box center [489, 231] width 23 height 119
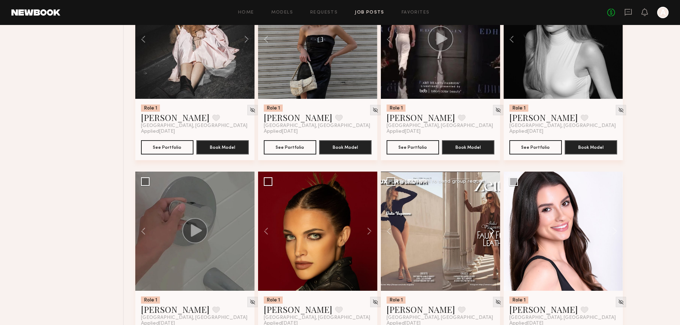
click at [495, 197] on button at bounding box center [489, 231] width 23 height 119
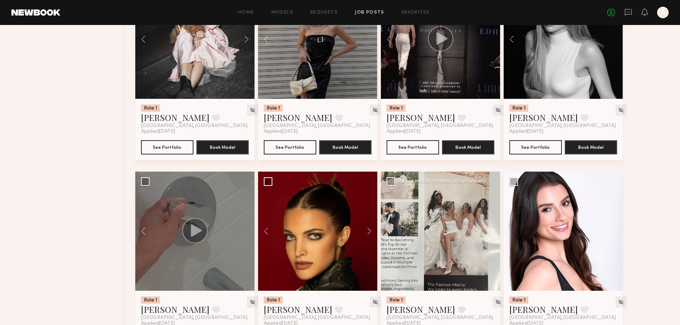
click at [495, 197] on button at bounding box center [489, 231] width 23 height 119
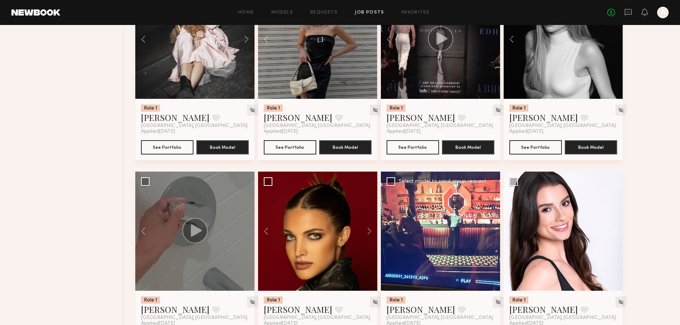
click at [495, 197] on div at bounding box center [440, 231] width 119 height 119
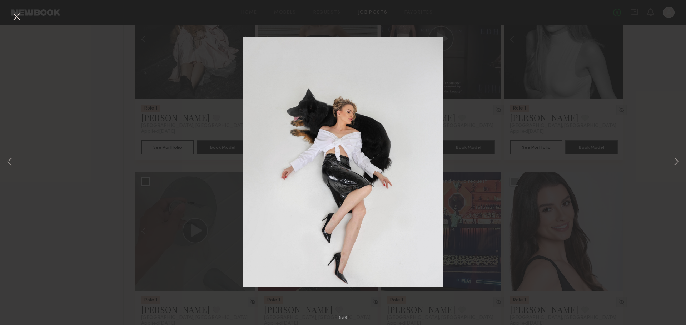
click at [75, 179] on div "8 of 8" at bounding box center [343, 162] width 686 height 325
click at [15, 18] on button at bounding box center [16, 17] width 11 height 13
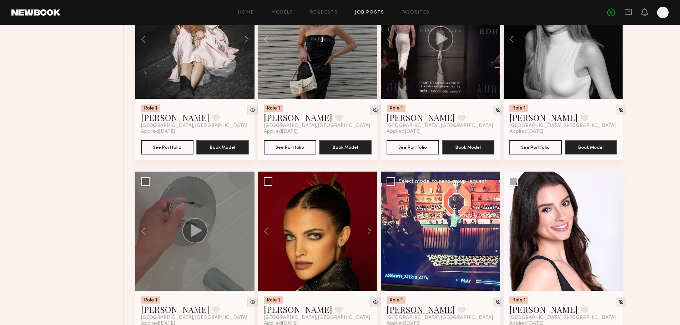
click at [405, 304] on link "Julia V." at bounding box center [421, 309] width 69 height 11
click at [539, 304] on link "Emma H." at bounding box center [544, 309] width 69 height 11
click at [371, 194] on button at bounding box center [366, 231] width 23 height 119
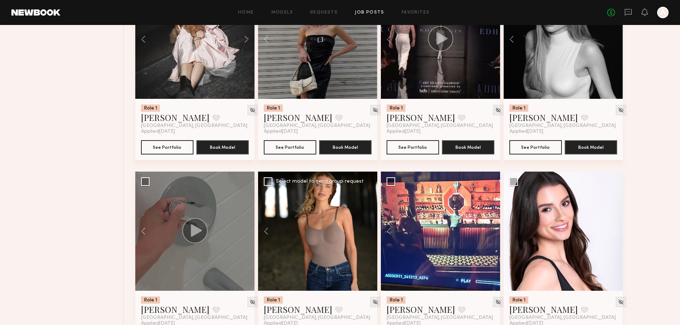
click at [371, 194] on div at bounding box center [317, 231] width 119 height 119
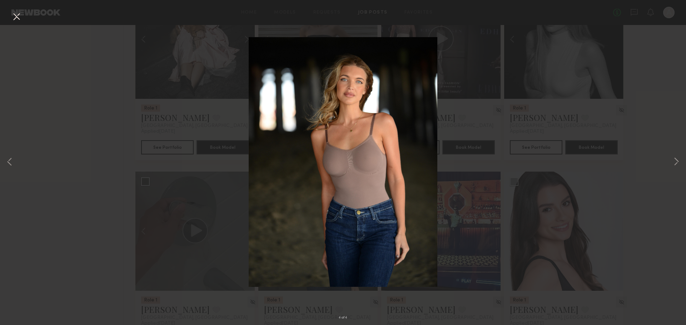
click at [17, 14] on button at bounding box center [16, 17] width 11 height 13
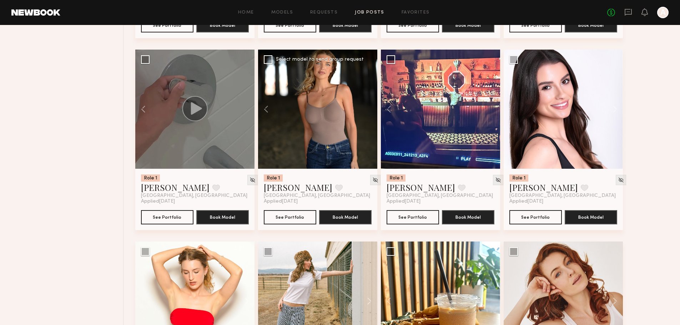
scroll to position [905, 0]
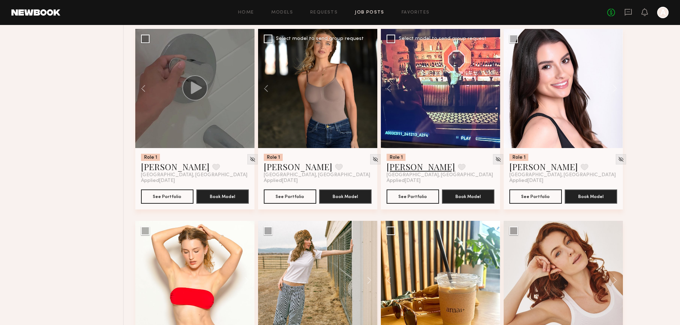
click at [402, 161] on link "Julia V." at bounding box center [421, 166] width 69 height 11
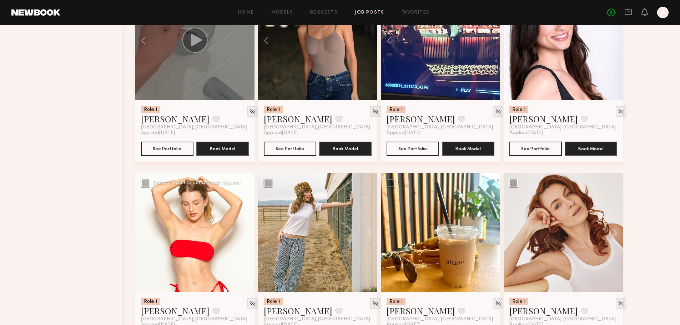
click at [247, 195] on button at bounding box center [243, 232] width 23 height 119
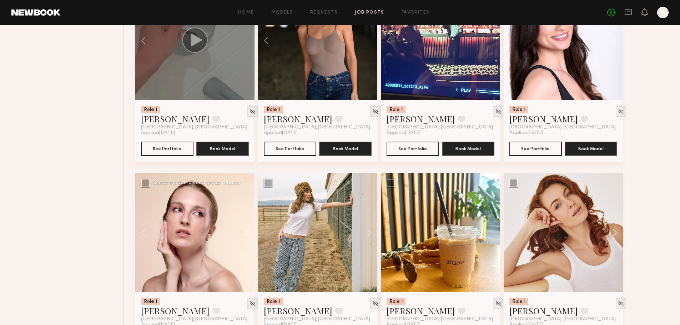
click at [247, 195] on button at bounding box center [243, 232] width 23 height 119
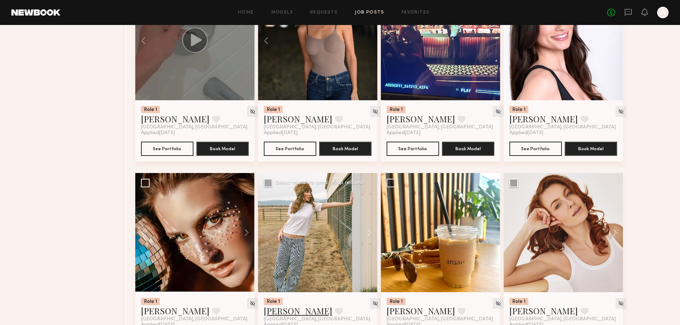
click at [277, 305] on link "Ella D." at bounding box center [298, 310] width 69 height 11
click at [417, 305] on link "Gabrielle T." at bounding box center [421, 310] width 69 height 11
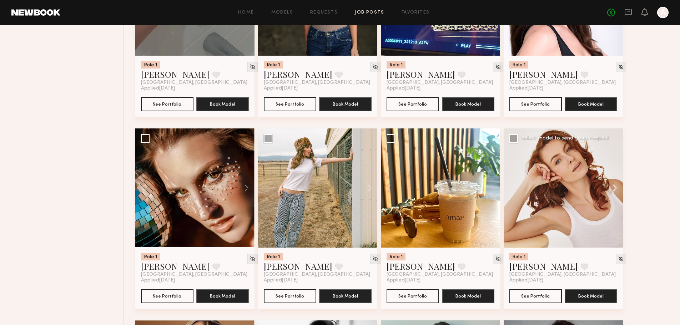
scroll to position [1143, 0]
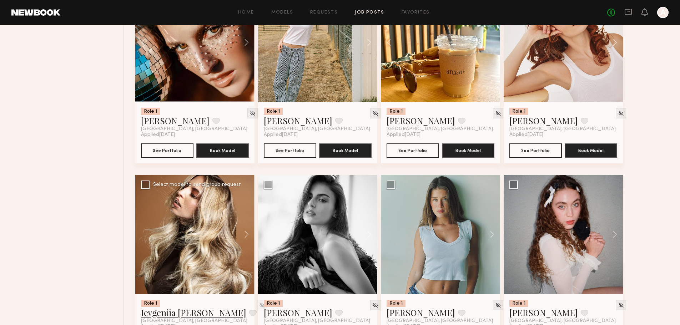
click at [159, 307] on link "Ievgeniia G." at bounding box center [193, 312] width 105 height 11
click at [288, 307] on link "Leah M." at bounding box center [298, 312] width 69 height 11
click at [493, 197] on button at bounding box center [489, 234] width 23 height 119
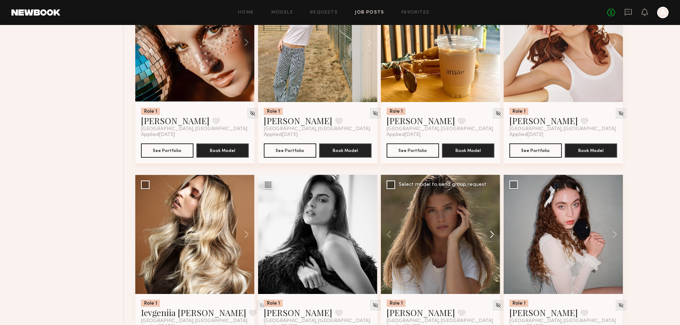
click at [493, 197] on button at bounding box center [489, 234] width 23 height 119
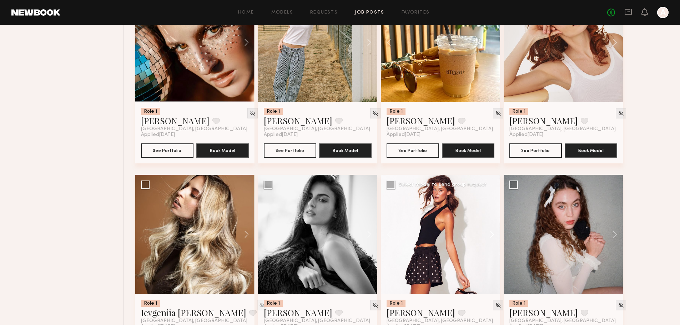
click at [493, 197] on button at bounding box center [489, 234] width 23 height 119
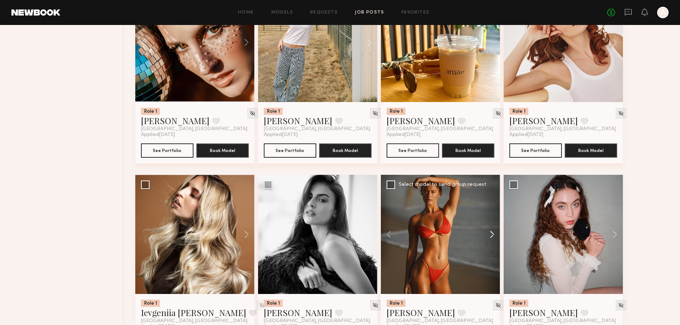
click at [493, 197] on button at bounding box center [489, 234] width 23 height 119
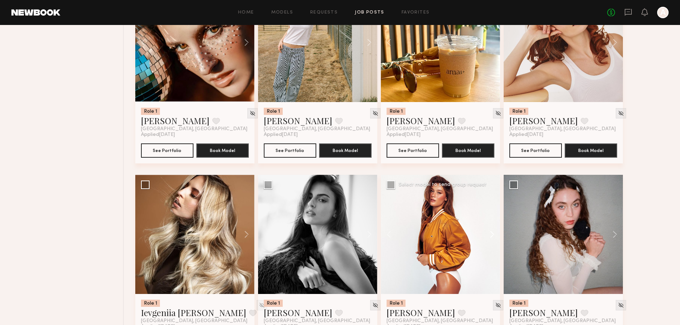
click at [493, 197] on button at bounding box center [489, 234] width 23 height 119
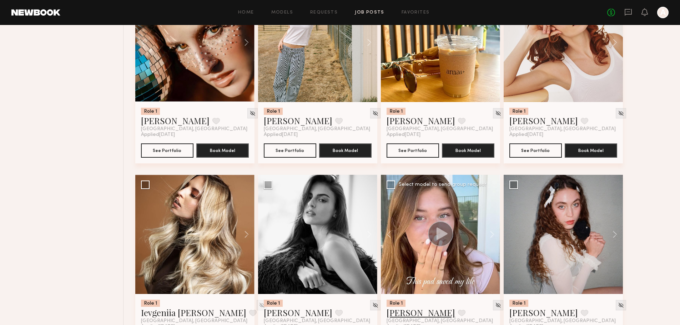
click at [404, 307] on link "[PERSON_NAME]" at bounding box center [421, 312] width 69 height 11
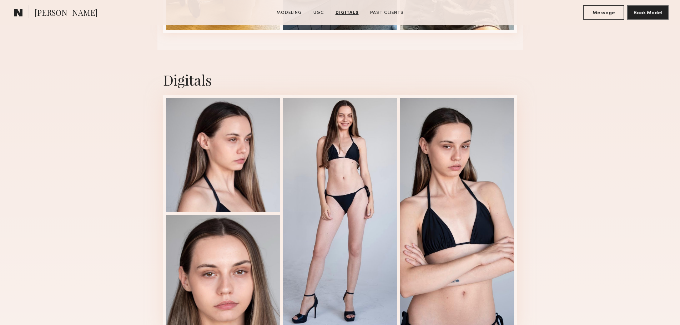
scroll to position [1096, 0]
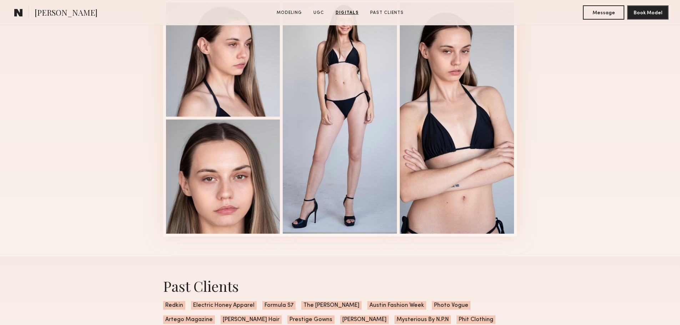
click at [594, 164] on div "Digitals 1 of 4" at bounding box center [340, 106] width 680 height 302
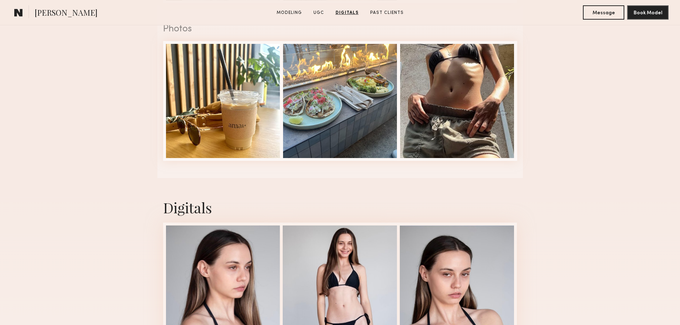
scroll to position [810, 0]
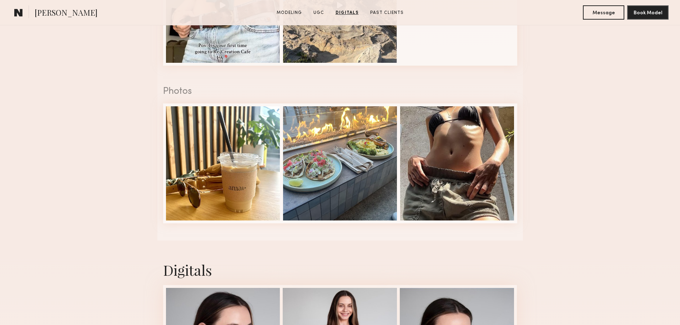
drag, startPoint x: 594, startPoint y: 160, endPoint x: 582, endPoint y: 146, distance: 18.5
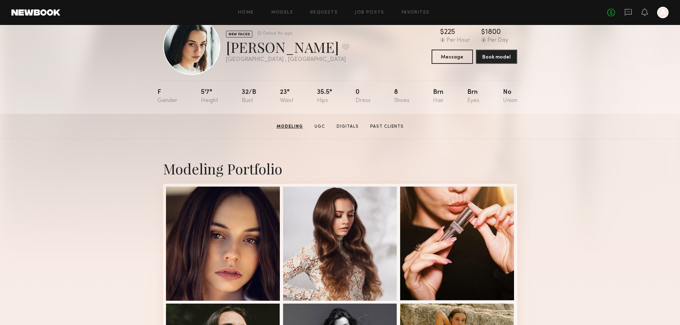
scroll to position [0, 0]
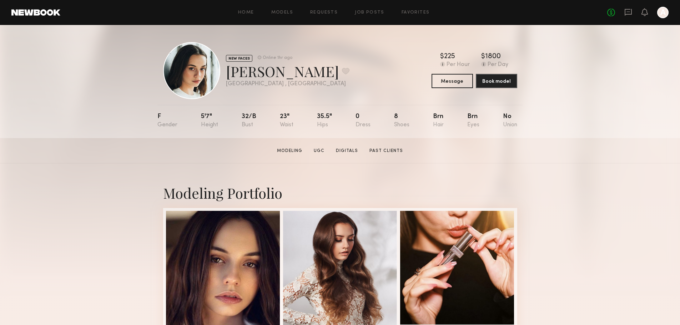
click at [432, 155] on section "Gabrielle T. Modeling UGC Digitals Past Clients Message Book Model" at bounding box center [340, 150] width 680 height 25
drag, startPoint x: 596, startPoint y: 168, endPoint x: 584, endPoint y: 163, distance: 12.8
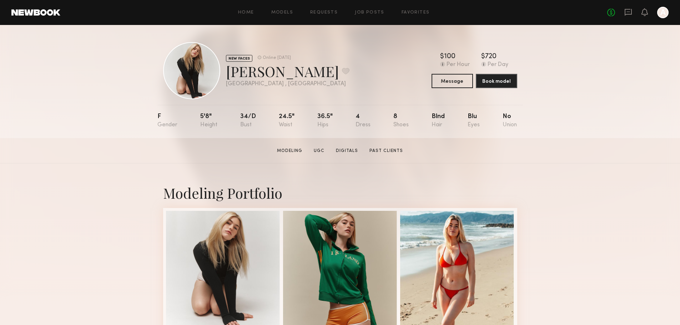
drag, startPoint x: 557, startPoint y: 196, endPoint x: 510, endPoint y: 173, distance: 52.2
click at [557, 196] on div "Modeling Portfolio" at bounding box center [340, 315] width 680 height 302
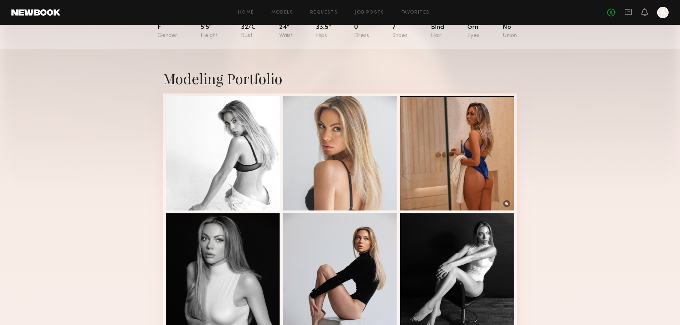
scroll to position [89, 0]
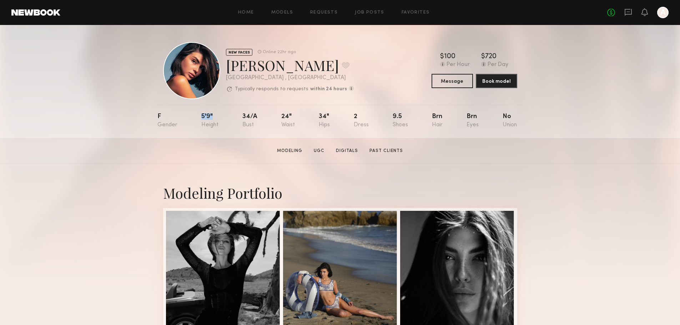
drag, startPoint x: 202, startPoint y: 119, endPoint x: 220, endPoint y: 123, distance: 18.6
click at [222, 121] on nb-model-profile-props "F 5'9" 34/a 24" 34" 2 9.5 Brn Brn No" at bounding box center [341, 121] width 366 height 33
click at [252, 136] on div "F 5'9" 34/a 24" 34" 2 9.5 Brn Brn No" at bounding box center [338, 121] width 360 height 33
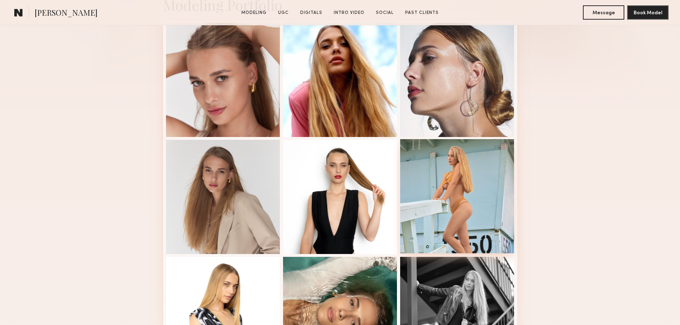
scroll to position [190, 0]
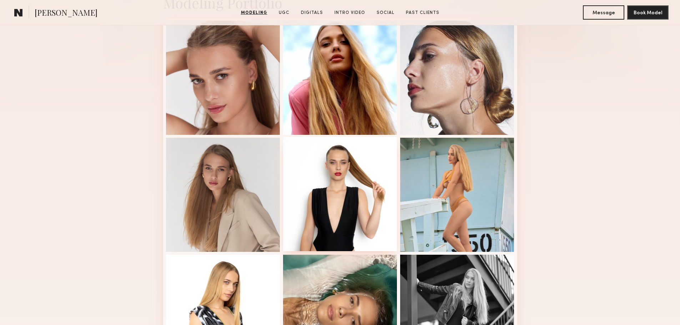
click at [351, 180] on div at bounding box center [340, 194] width 114 height 114
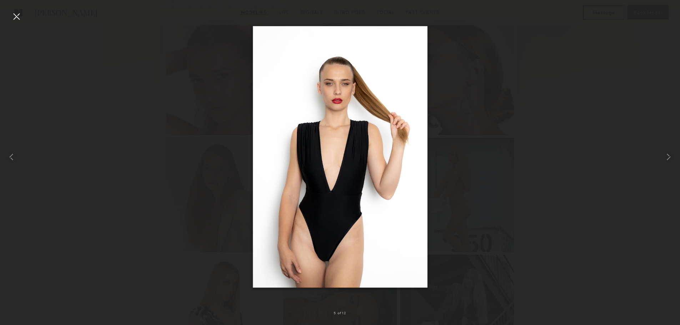
click at [563, 202] on div at bounding box center [340, 156] width 680 height 291
click at [17, 19] on div at bounding box center [16, 16] width 11 height 11
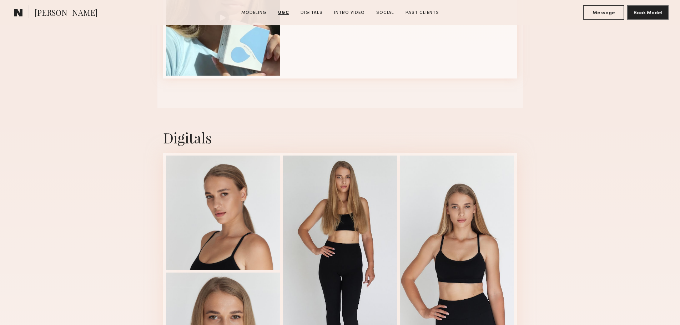
scroll to position [1096, 0]
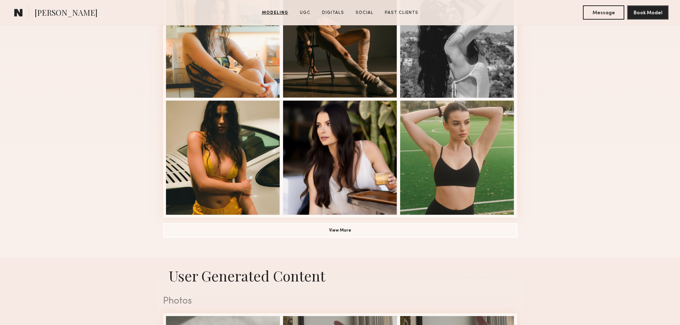
scroll to position [476, 0]
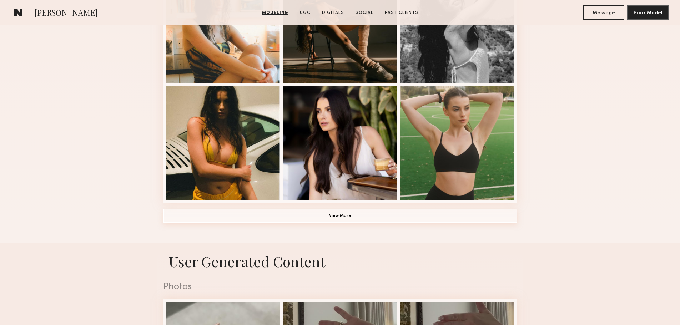
click at [350, 220] on button "View More" at bounding box center [340, 216] width 354 height 14
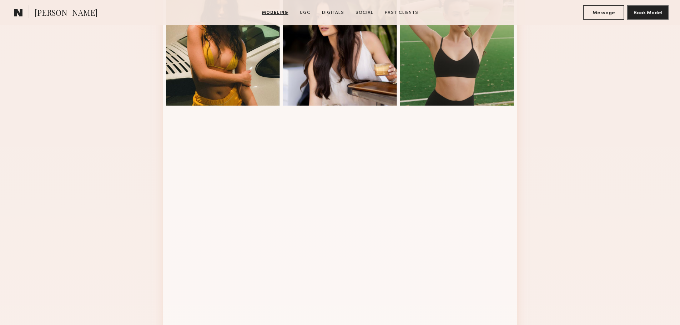
scroll to position [572, 0]
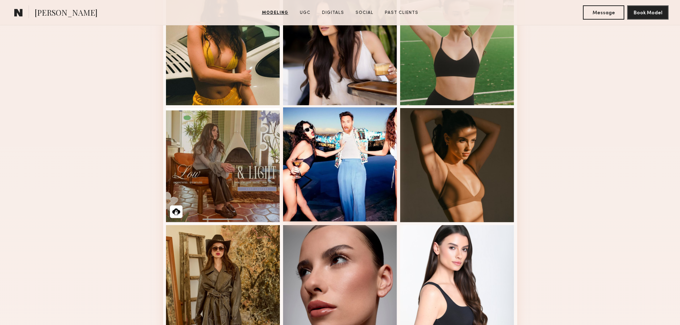
click at [390, 199] on div at bounding box center [340, 165] width 114 height 114
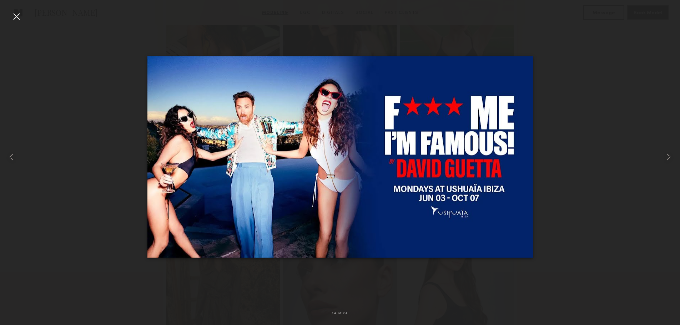
click at [21, 17] on div at bounding box center [16, 16] width 11 height 11
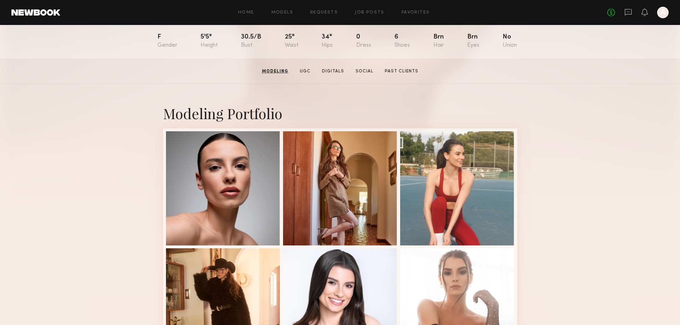
scroll to position [0, 0]
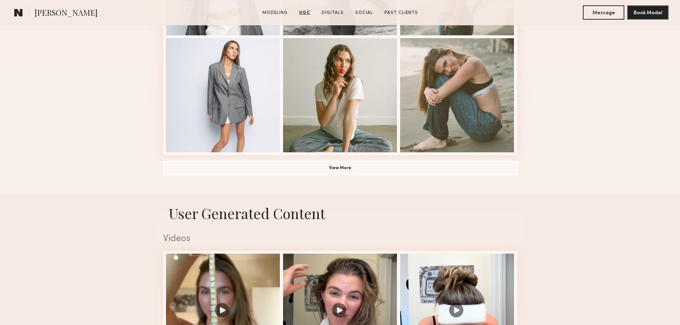
scroll to position [524, 0]
click at [316, 83] on div at bounding box center [340, 95] width 114 height 114
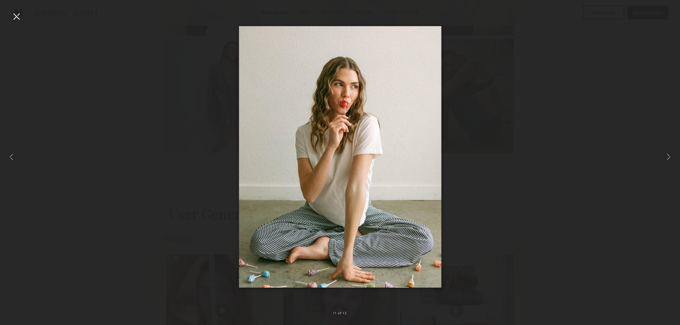
click at [19, 15] on div at bounding box center [16, 16] width 11 height 11
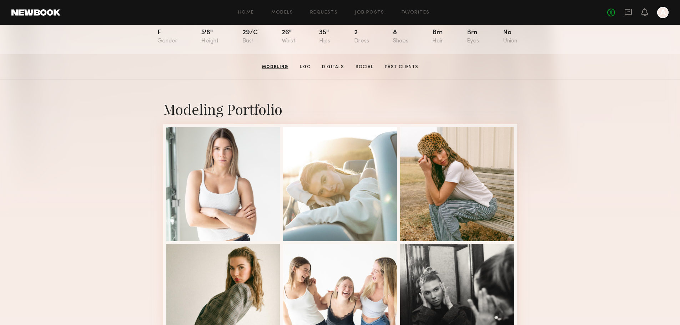
scroll to position [0, 0]
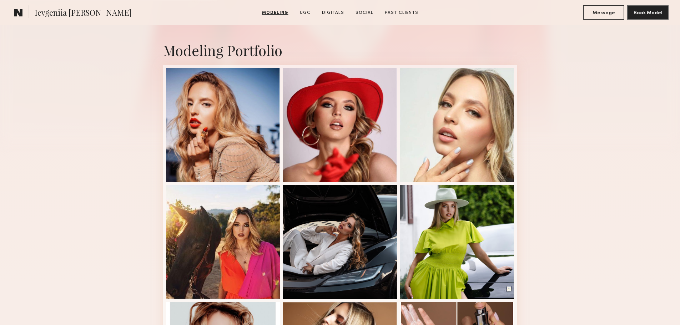
scroll to position [190, 0]
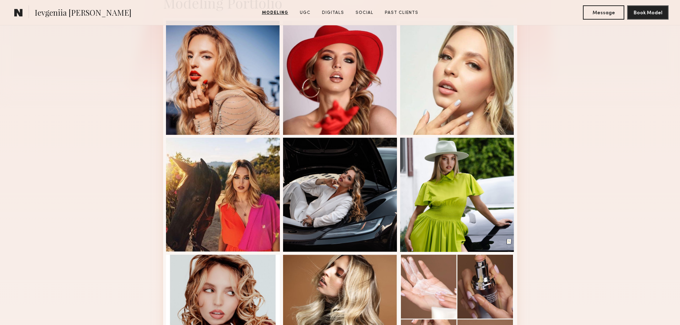
click at [589, 169] on div "Modeling Portfolio View More" at bounding box center [340, 251] width 680 height 556
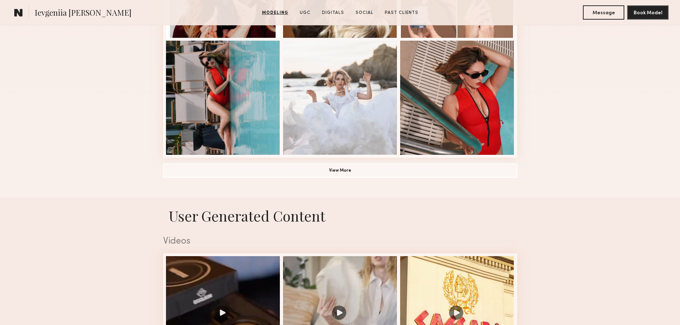
scroll to position [524, 0]
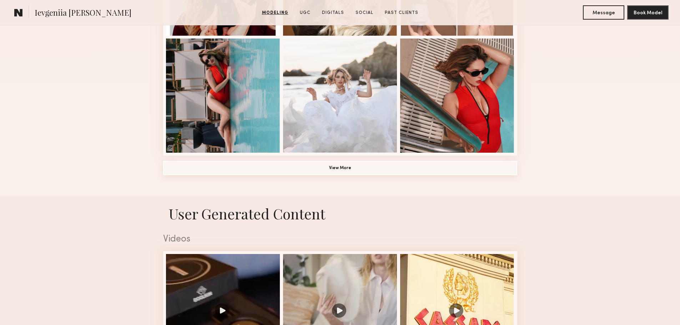
click at [342, 166] on button "View More" at bounding box center [340, 168] width 354 height 14
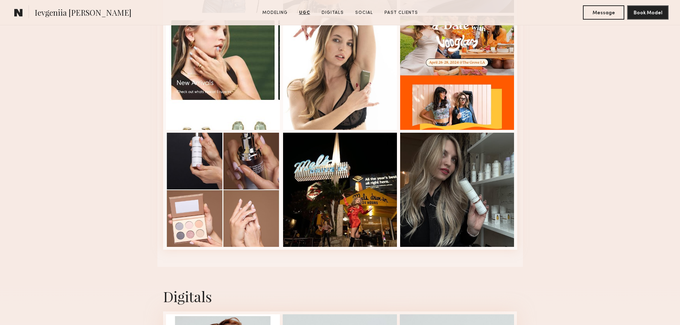
scroll to position [2143, 0]
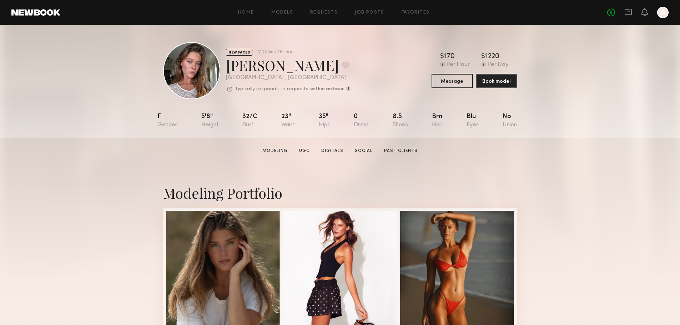
click at [583, 85] on div "NEW FACES Online 2hr ago [PERSON_NAME] Favorite [GEOGRAPHIC_DATA] , [GEOGRAPHIC…" at bounding box center [340, 81] width 680 height 113
